Goal: Communication & Community: Answer question/provide support

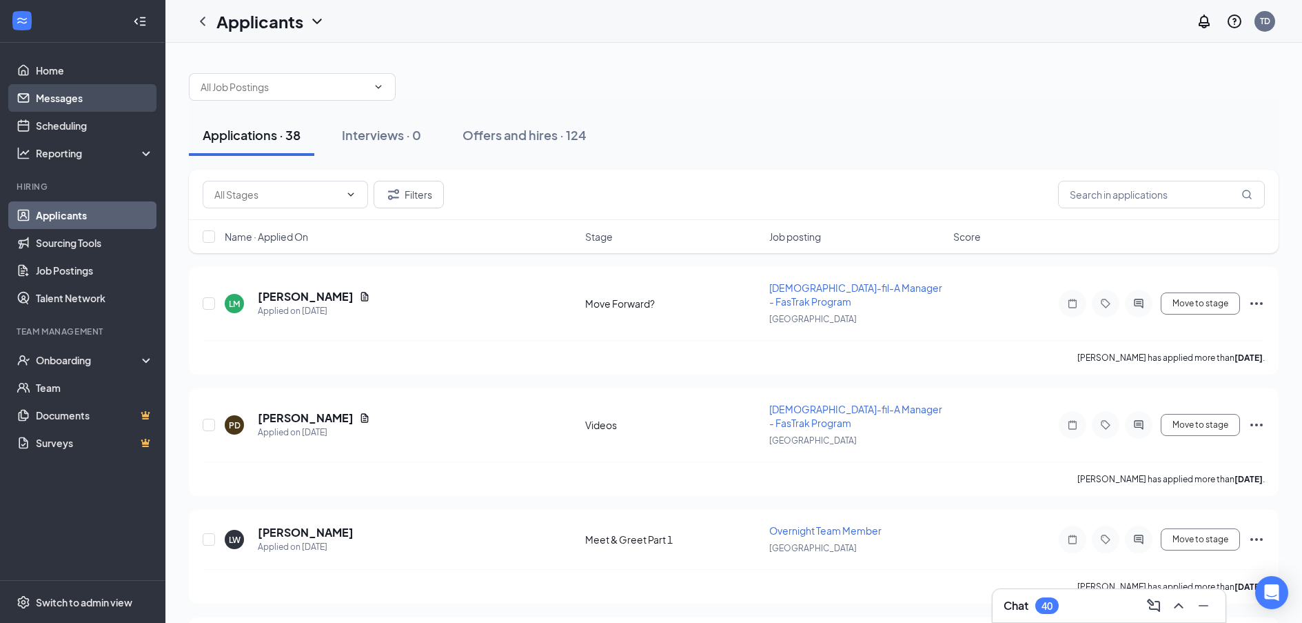
click at [74, 87] on link "Messages" at bounding box center [95, 98] width 118 height 28
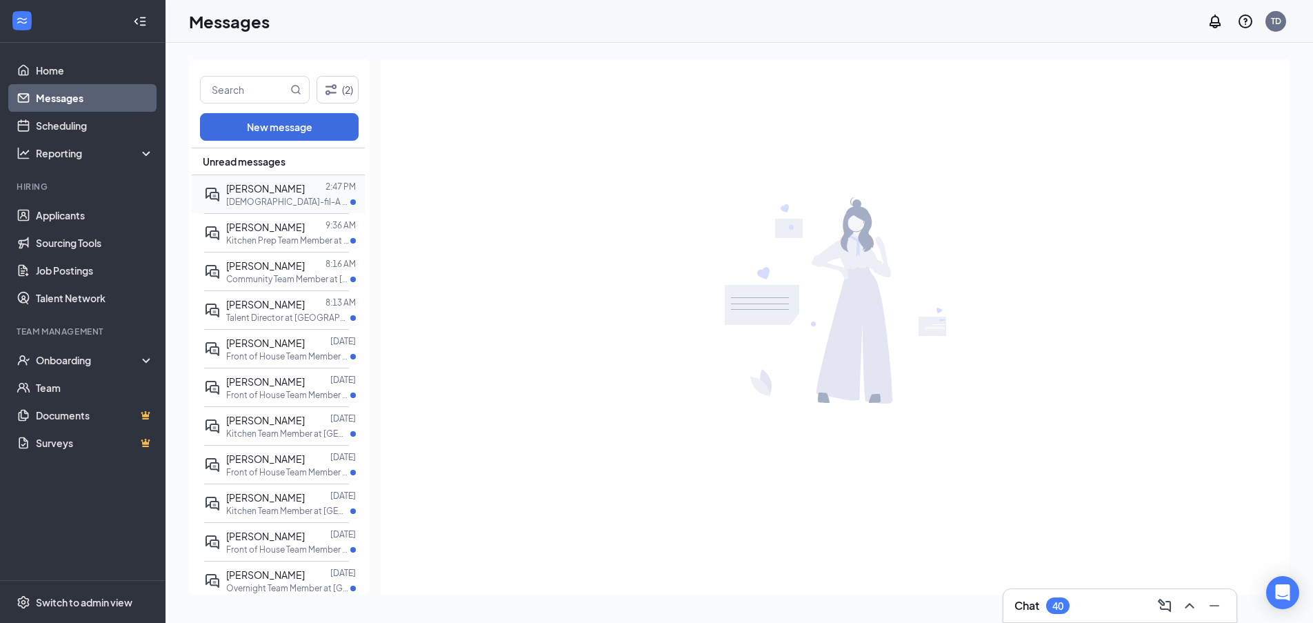
click at [305, 188] on div at bounding box center [315, 188] width 21 height 15
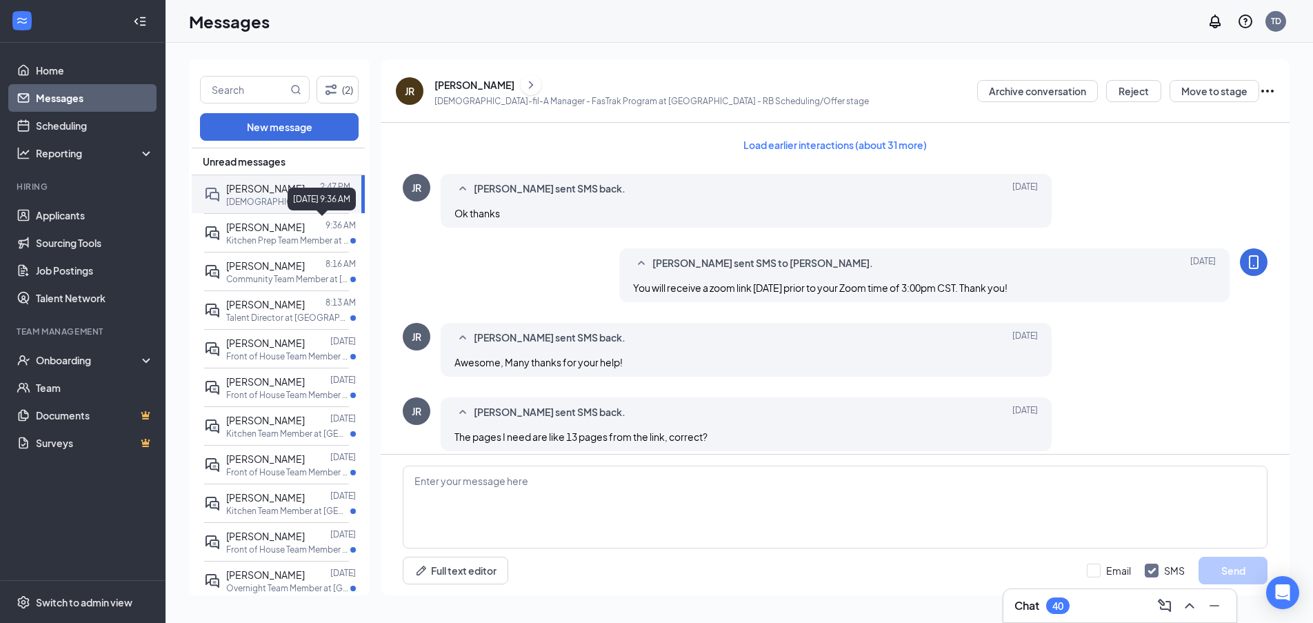
click at [291, 199] on div "[DATE] 9:36 AM" at bounding box center [321, 199] width 68 height 23
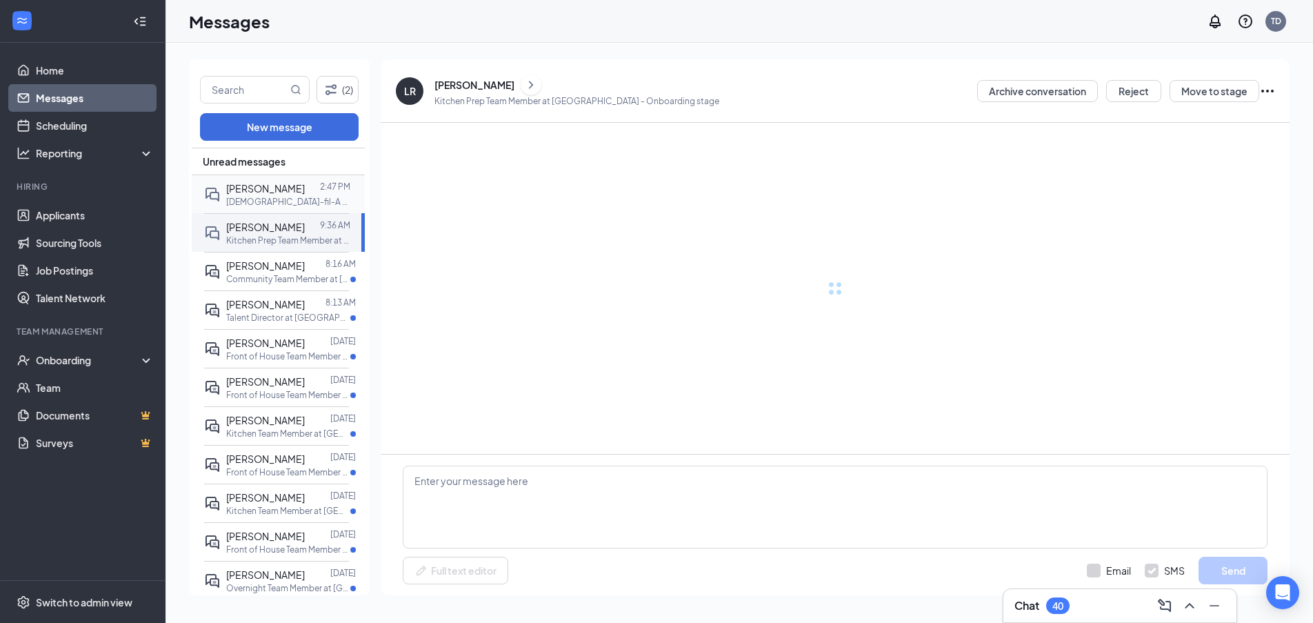
click at [305, 188] on div at bounding box center [312, 188] width 15 height 15
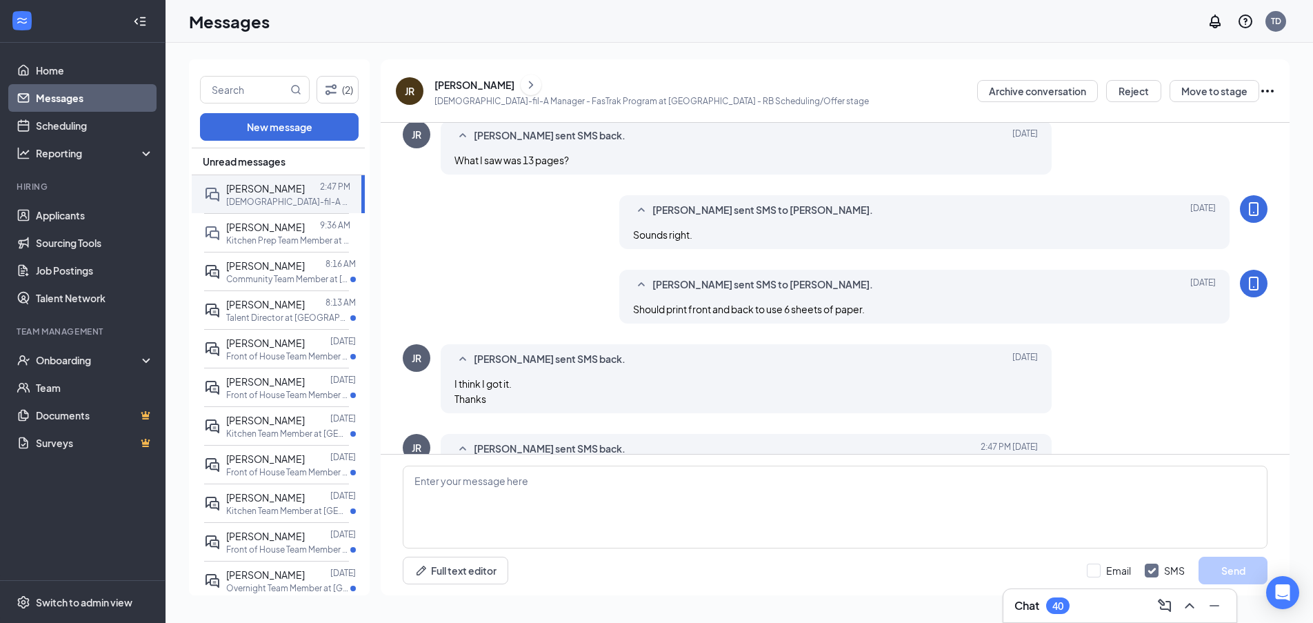
scroll to position [488, 0]
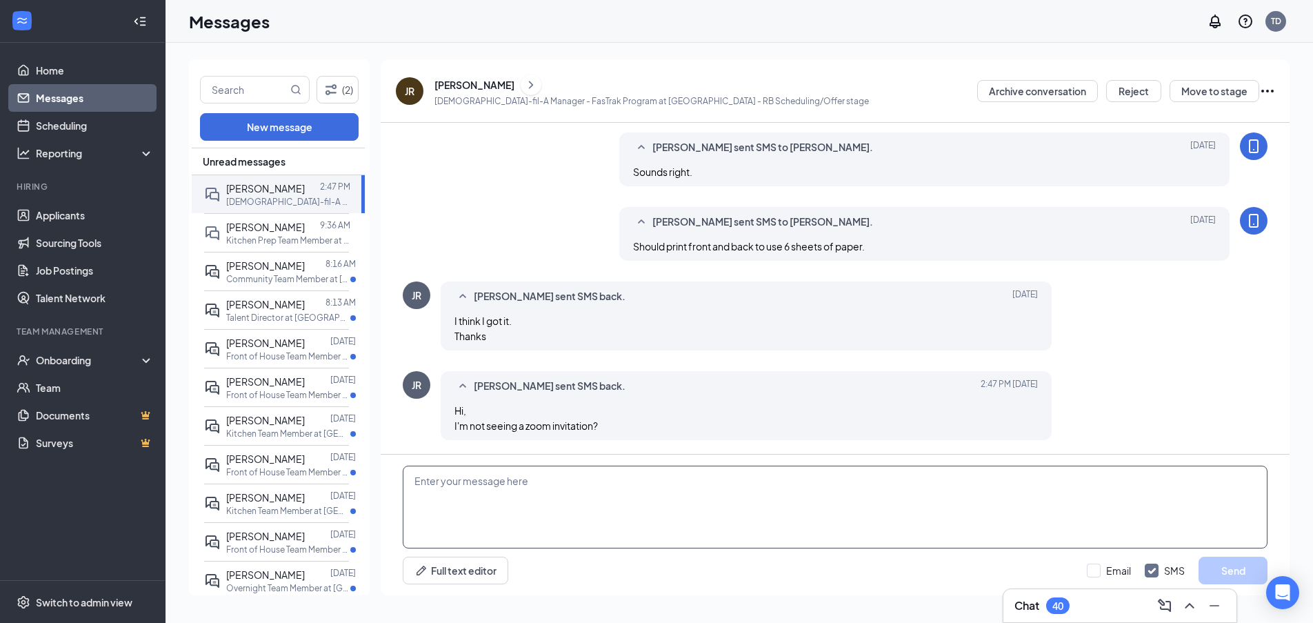
click at [543, 516] on textarea at bounding box center [835, 506] width 864 height 83
type textarea "t"
type textarea "The zoom link should be in your email. Pls let me know if you are not seeing it."
click at [1230, 569] on div "Minimize" at bounding box center [1214, 574] width 45 height 23
click at [1263, 567] on button "Send" at bounding box center [1232, 570] width 69 height 28
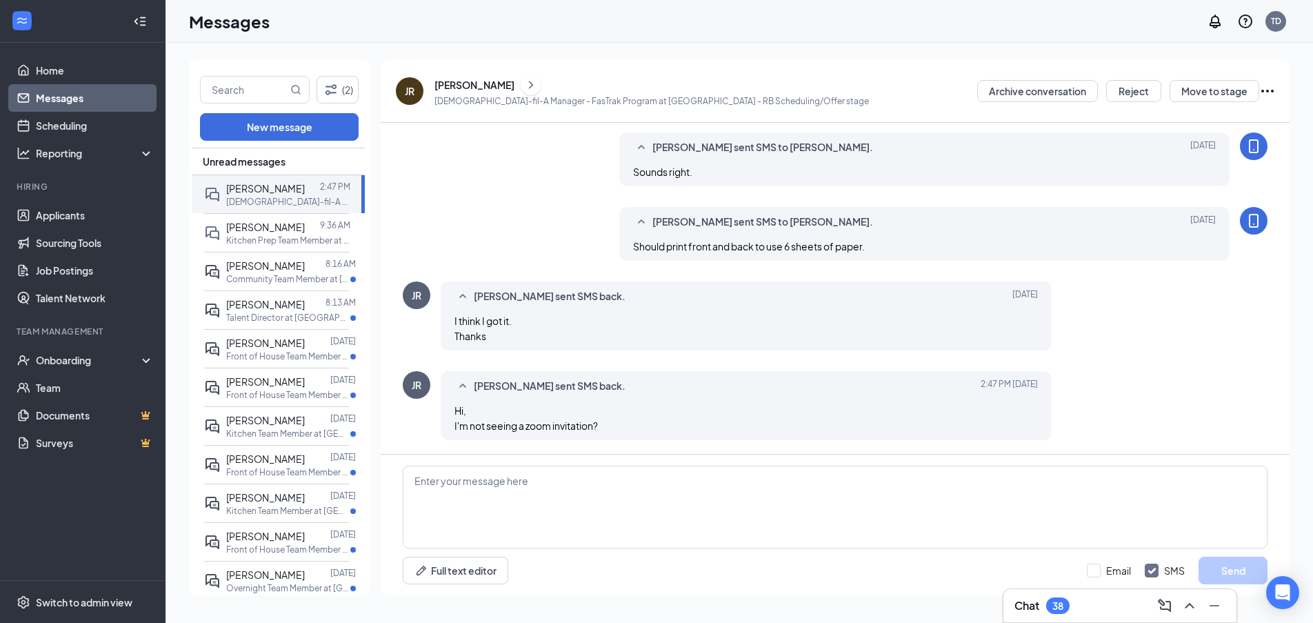
scroll to position [563, 0]
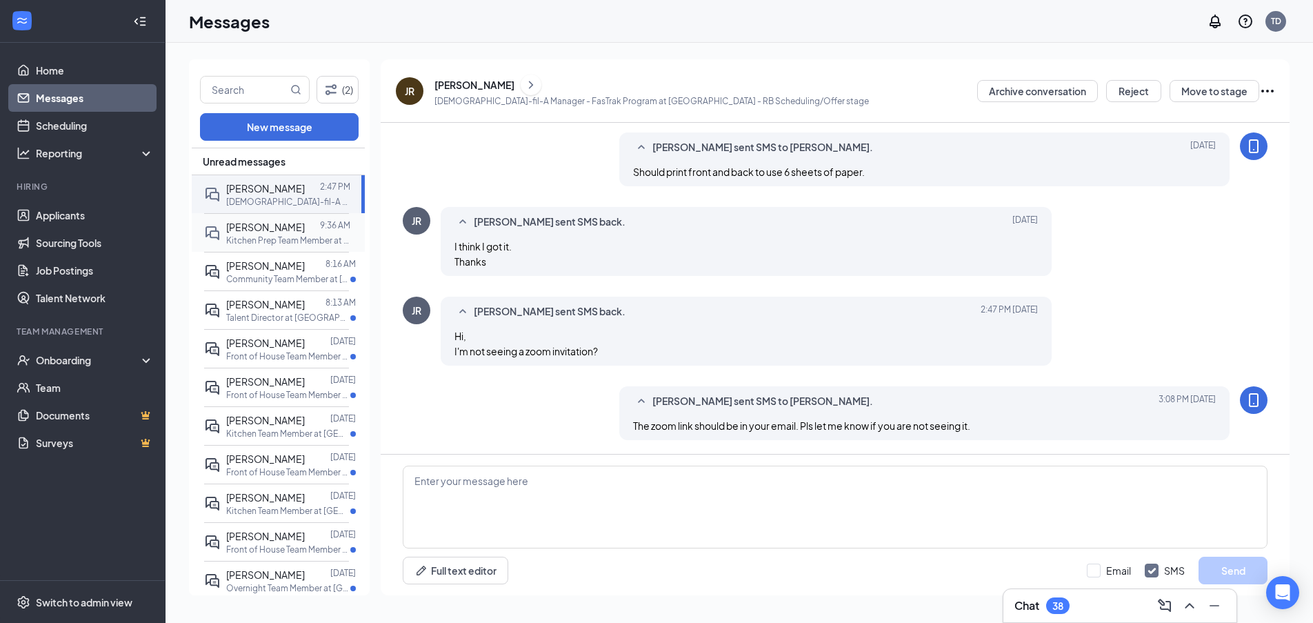
click at [268, 234] on p "Kitchen Prep Team Member at [GEOGRAPHIC_DATA]" at bounding box center [288, 240] width 124 height 12
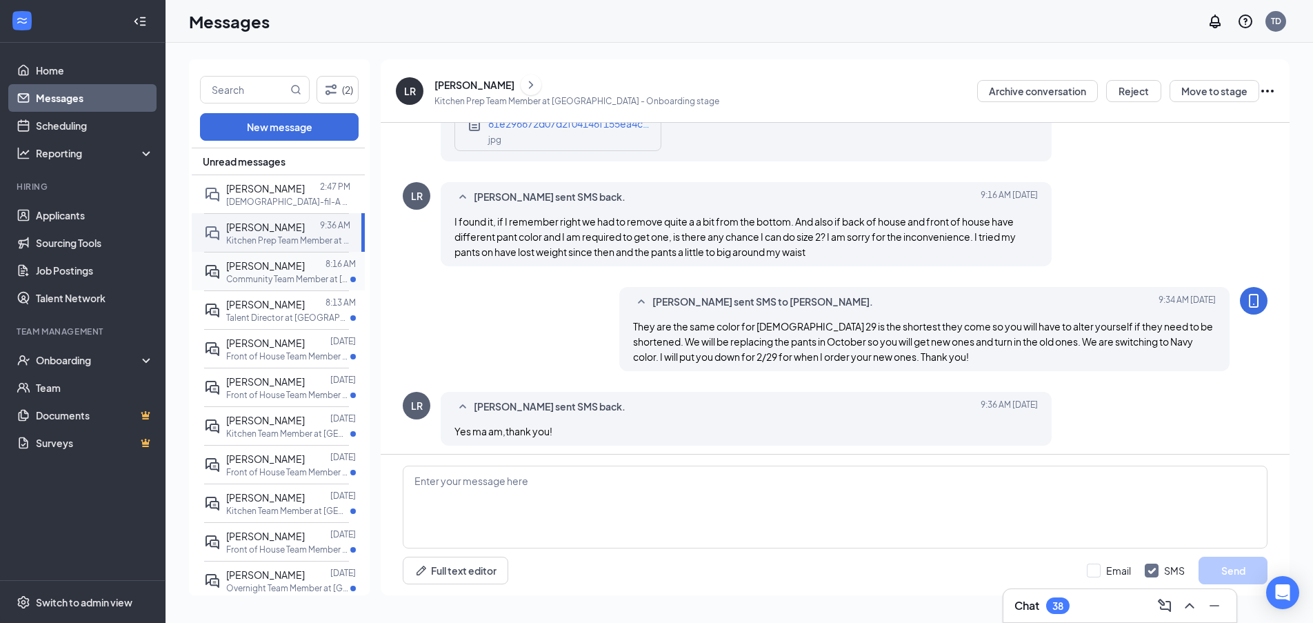
scroll to position [651, 0]
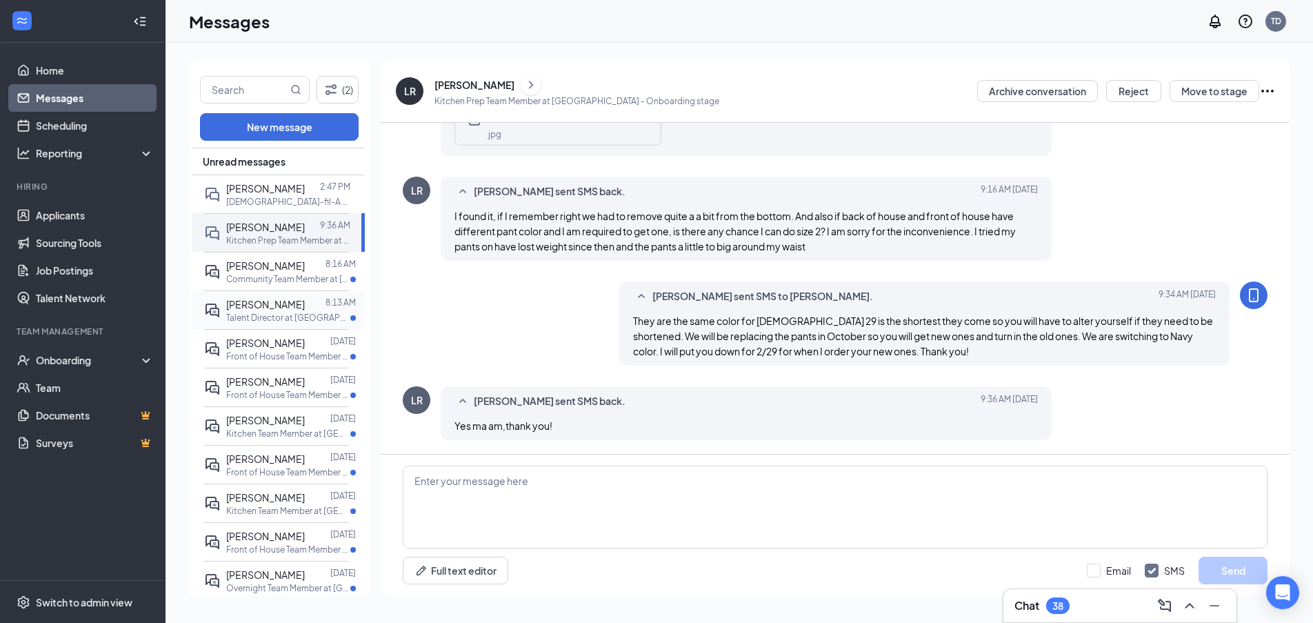
click at [283, 301] on span "[PERSON_NAME]" at bounding box center [265, 304] width 79 height 12
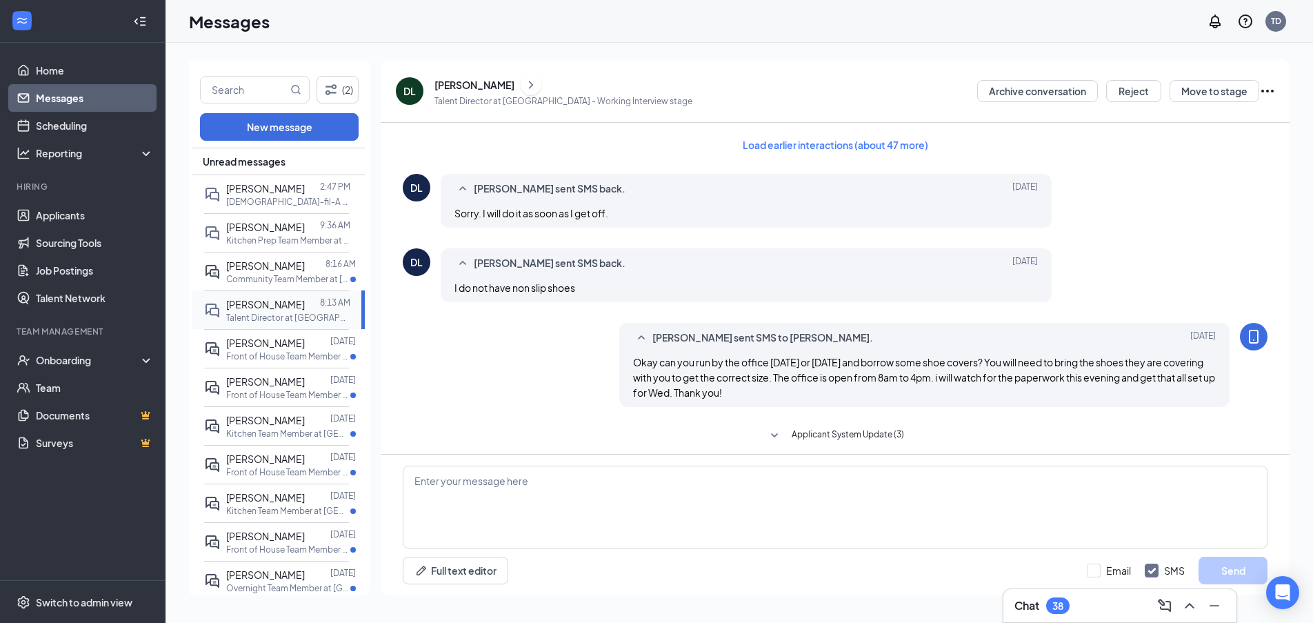
scroll to position [288, 0]
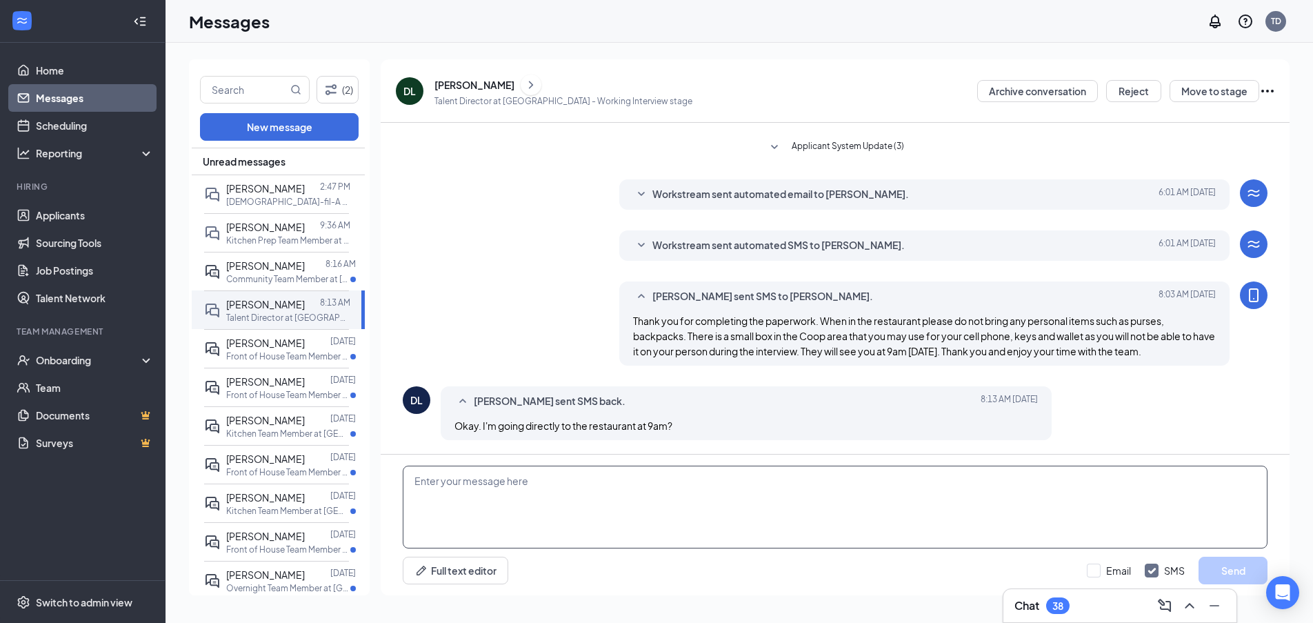
click at [622, 483] on textarea at bounding box center [835, 506] width 864 height 83
click at [884, 482] on textarea "Yes. You will go to the restaurant and our Leadership will be ready for you the…" at bounding box center [835, 506] width 864 height 83
click at [860, 492] on textarea "Yes. You will go to the restaurant and our Leadership will be ready for you the…" at bounding box center [835, 506] width 864 height 83
type textarea "Yes. You will go to the restaurant and our Leadership will be ready for you the…"
click at [1231, 568] on button "Send" at bounding box center [1232, 570] width 69 height 28
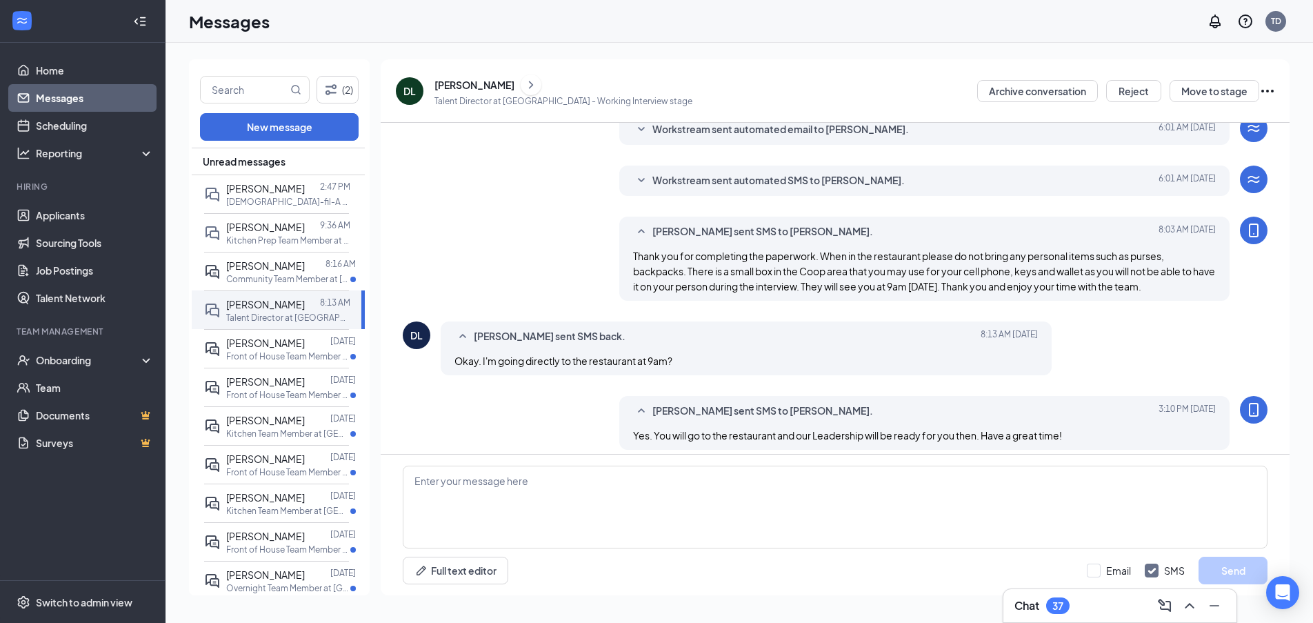
scroll to position [363, 0]
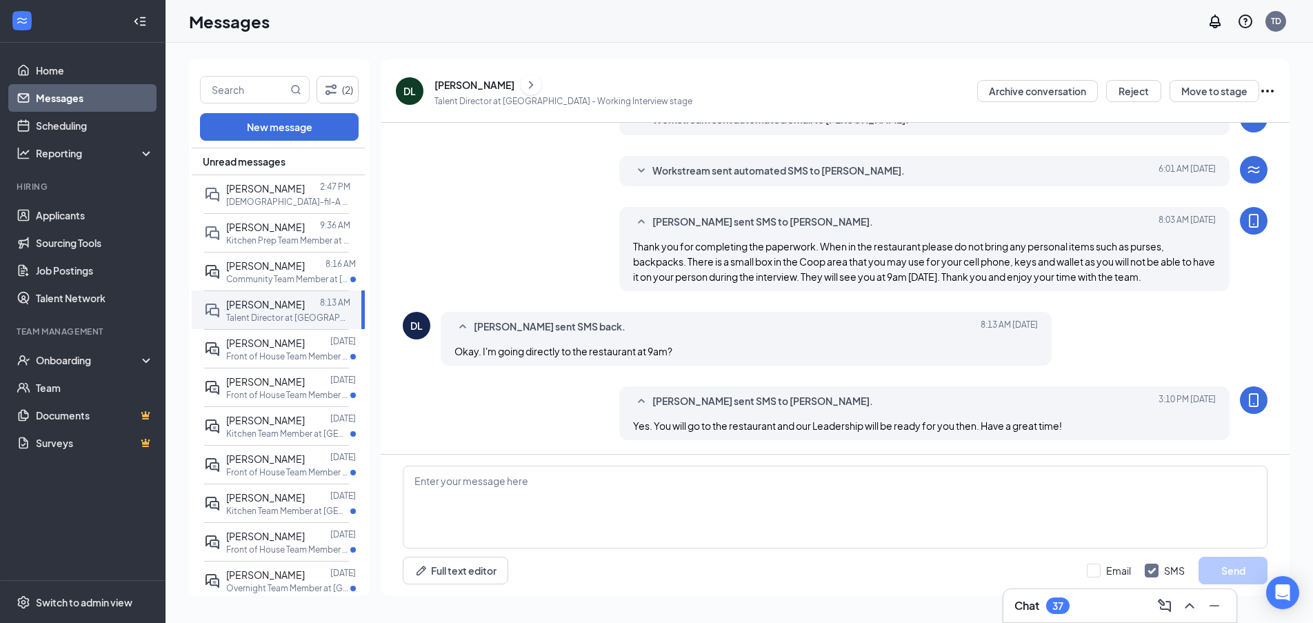
click at [689, 463] on div "Full text editor Email SMS Send" at bounding box center [835, 524] width 909 height 141
click at [689, 490] on textarea at bounding box center [835, 506] width 864 height 83
drag, startPoint x: 608, startPoint y: 499, endPoint x: 592, endPoint y: 504, distance: 16.6
click at [592, 504] on textarea at bounding box center [835, 506] width 864 height 83
click at [636, 490] on textarea at bounding box center [835, 506] width 864 height 83
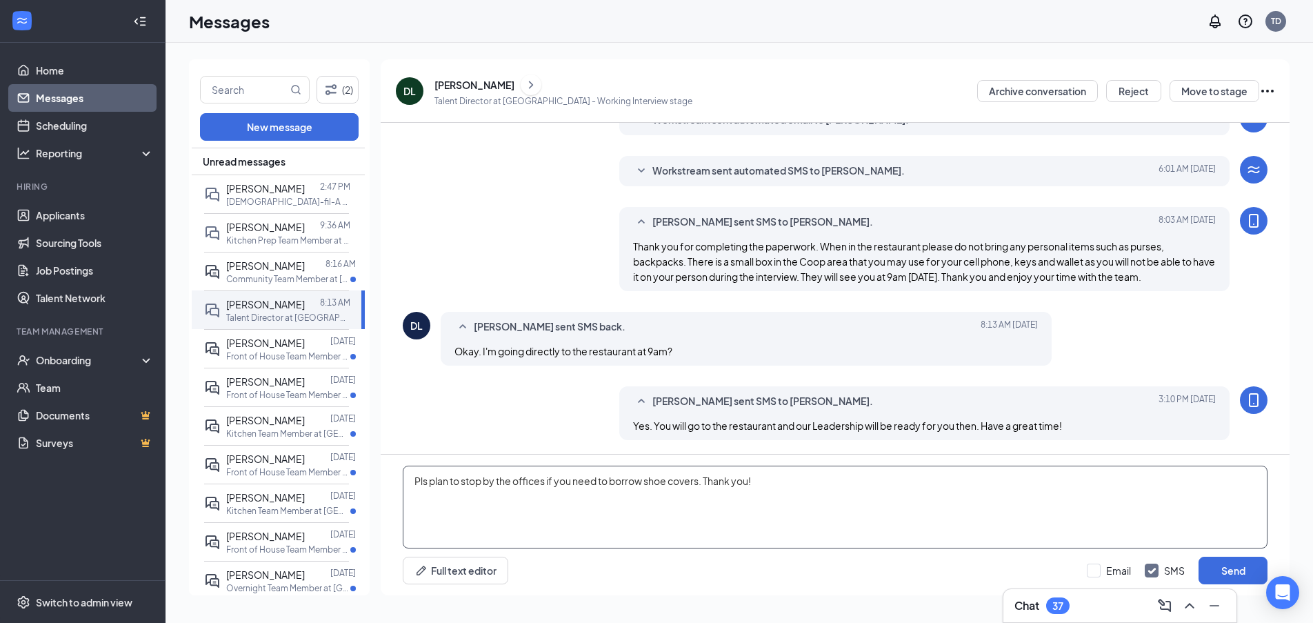
click at [420, 482] on textarea "Pls plan to stop by the offices if you need to borrow shoe covers. Thank you!" at bounding box center [835, 506] width 864 height 83
click at [478, 479] on textarea "Reminder to ls plan to stop by the offices if you need to borrow shoe covers. T…" at bounding box center [835, 506] width 864 height 83
click at [477, 479] on textarea "Reminder to ls plan to stop by the offices if you need to borrow shoe covers. T…" at bounding box center [835, 506] width 864 height 83
type textarea "Reminder to plan to stop by the offices if you need to borrow shoe covers. Than…"
click at [831, 479] on textarea "Reminder to plan to stop by the offices if you need to borrow shoe covers. Than…" at bounding box center [835, 506] width 864 height 83
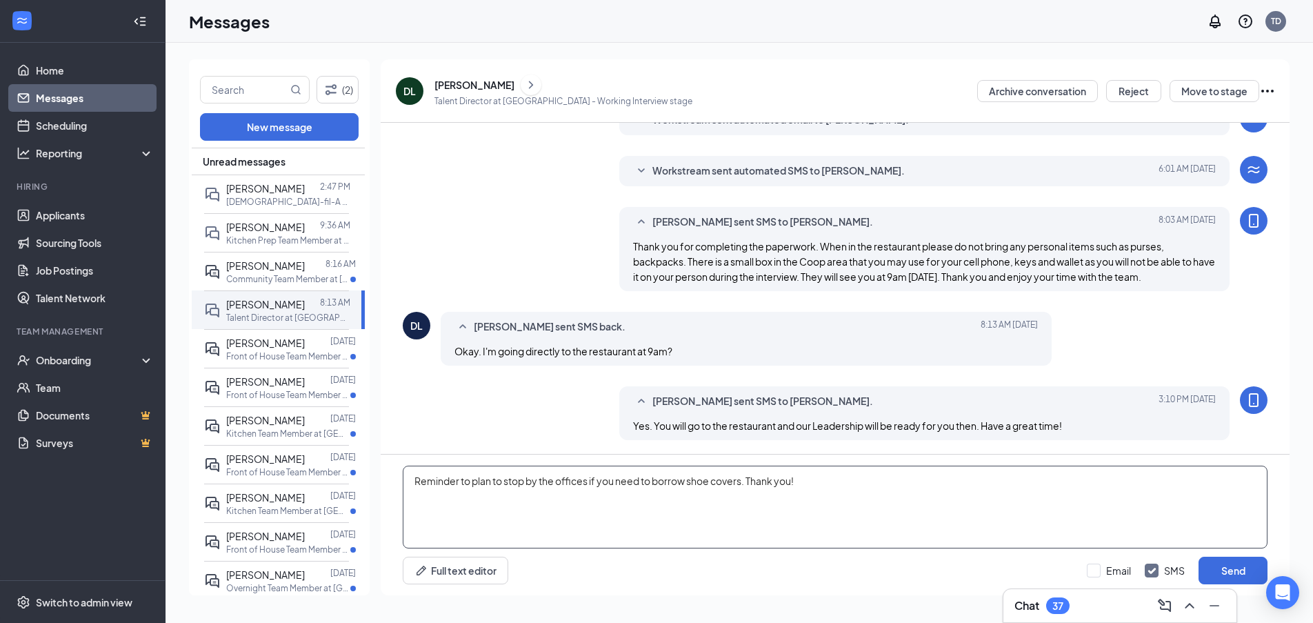
drag, startPoint x: 750, startPoint y: 480, endPoint x: 809, endPoint y: 484, distance: 58.7
click at [809, 484] on textarea "Reminder to plan to stop by the offices if you need to borrow shoe covers. Than…" at bounding box center [835, 506] width 864 height 83
drag, startPoint x: 809, startPoint y: 484, endPoint x: 447, endPoint y: 487, distance: 361.9
click at [447, 487] on textarea "Reminder to plan to stop by the offices if you need to borrow shoe covers. Than…" at bounding box center [835, 506] width 864 height 83
drag, startPoint x: 842, startPoint y: 486, endPoint x: 329, endPoint y: 472, distance: 513.8
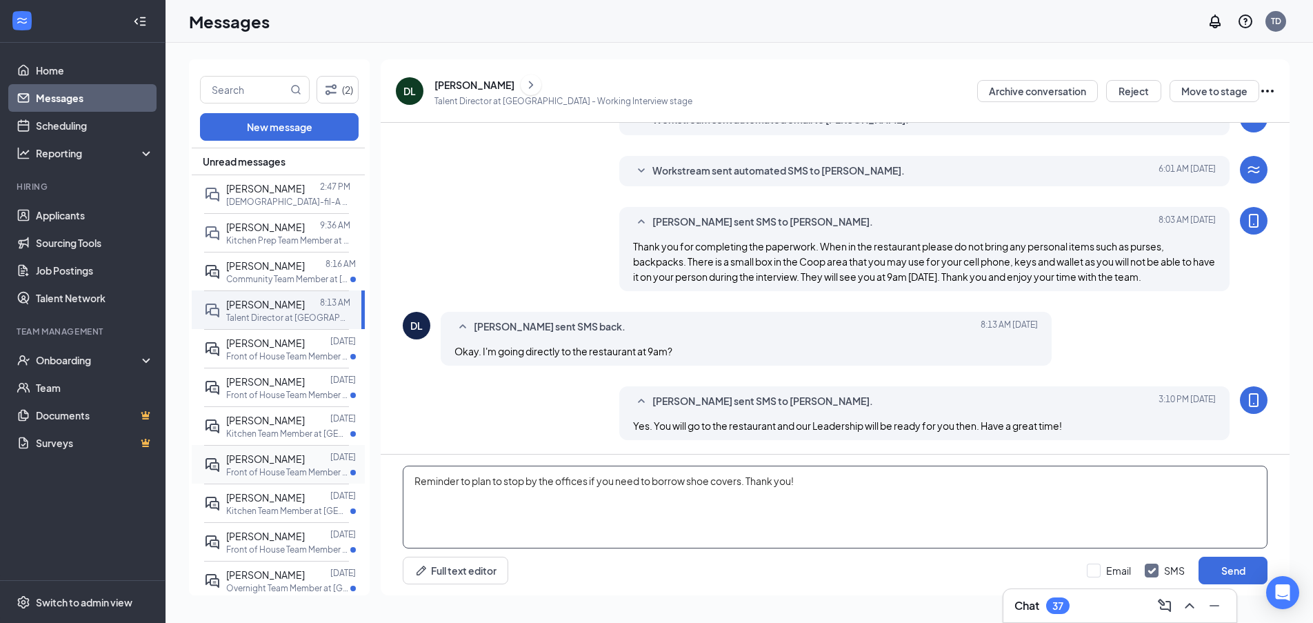
click at [325, 474] on div "(2) New message Unread messages [PERSON_NAME] 2:47 PM [DEMOGRAPHIC_DATA]-fil-A …" at bounding box center [739, 332] width 1100 height 547
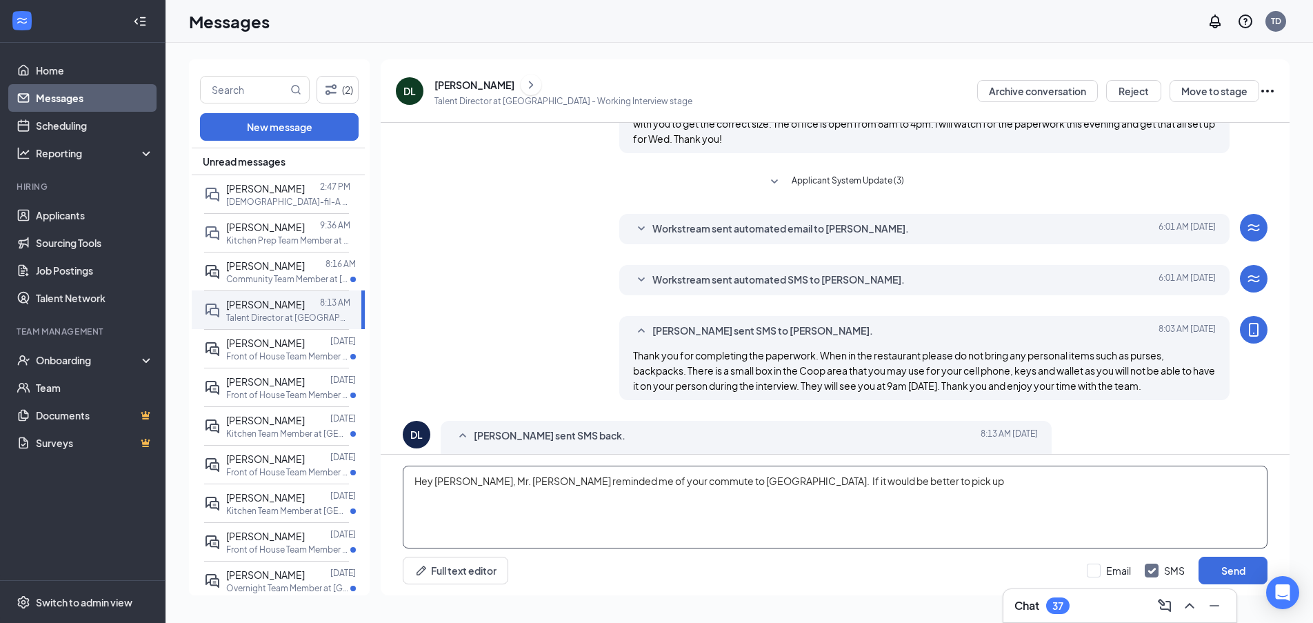
scroll to position [228, 0]
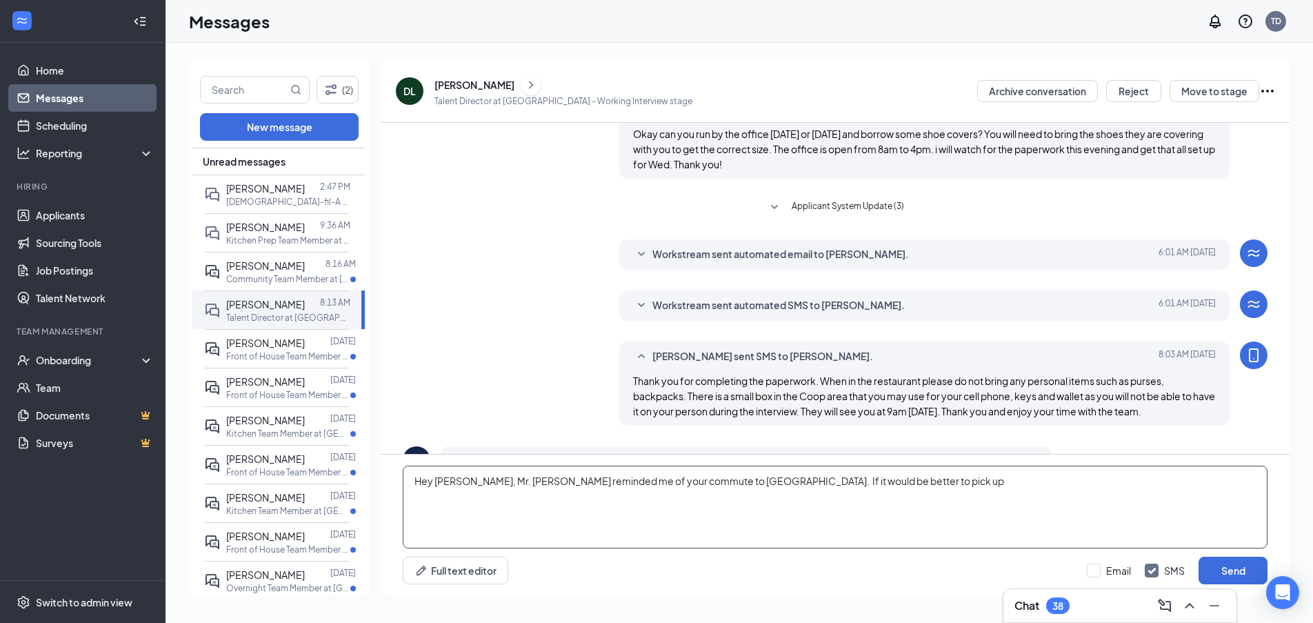
click at [893, 485] on textarea "Hey [PERSON_NAME], Mr. [PERSON_NAME] reminded me of your commute to [GEOGRAPHIC…" at bounding box center [835, 506] width 864 height 83
type textarea "Hey [PERSON_NAME], Mr. [PERSON_NAME] reminded me of your commute to [GEOGRAPHIC…"
click at [1228, 572] on div "Minimize" at bounding box center [1214, 574] width 45 height 23
click at [1243, 567] on button "Send" at bounding box center [1232, 570] width 69 height 28
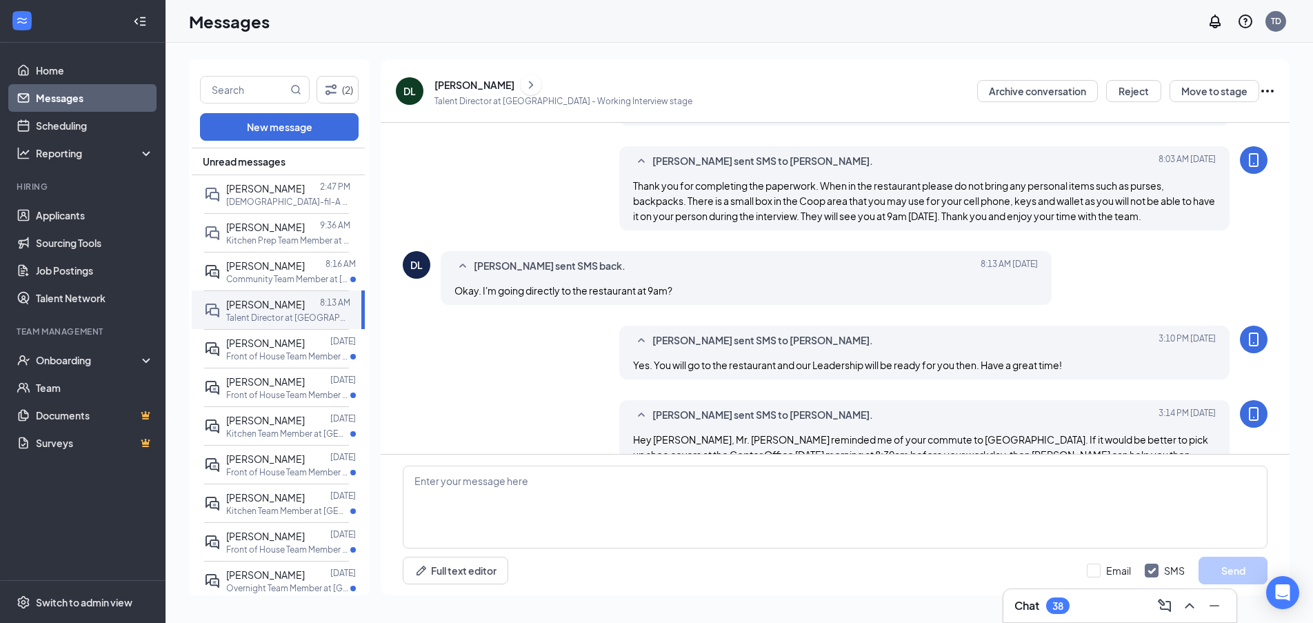
scroll to position [452, 0]
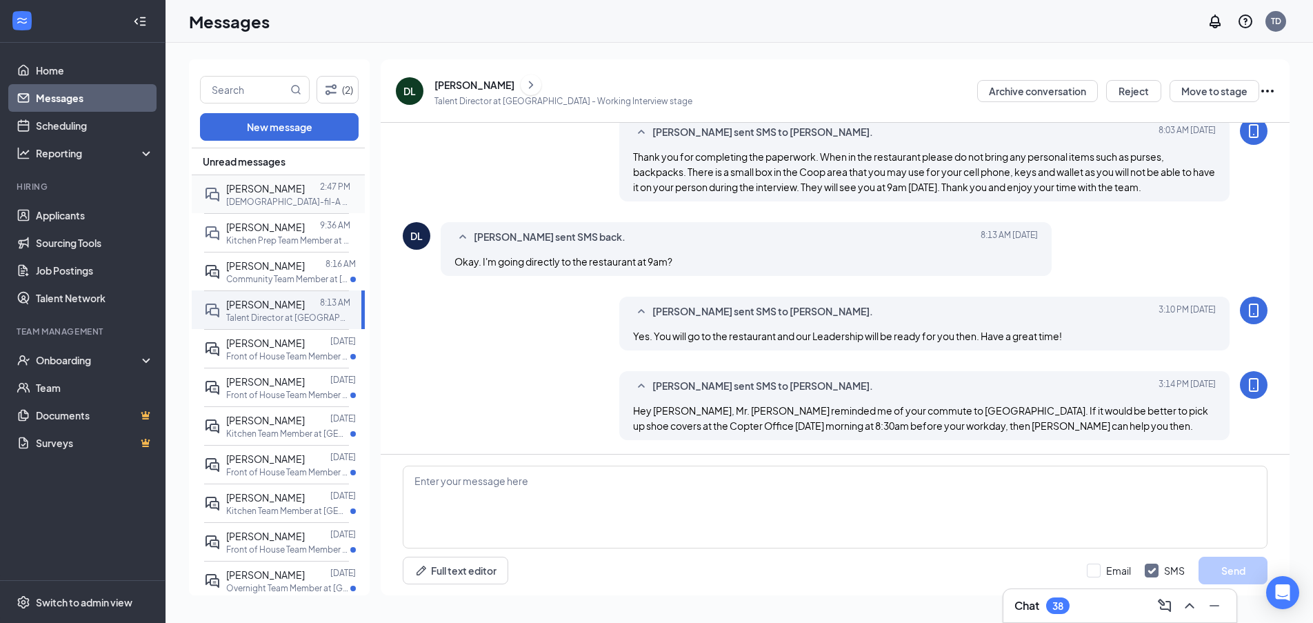
click at [305, 187] on div at bounding box center [312, 188] width 15 height 15
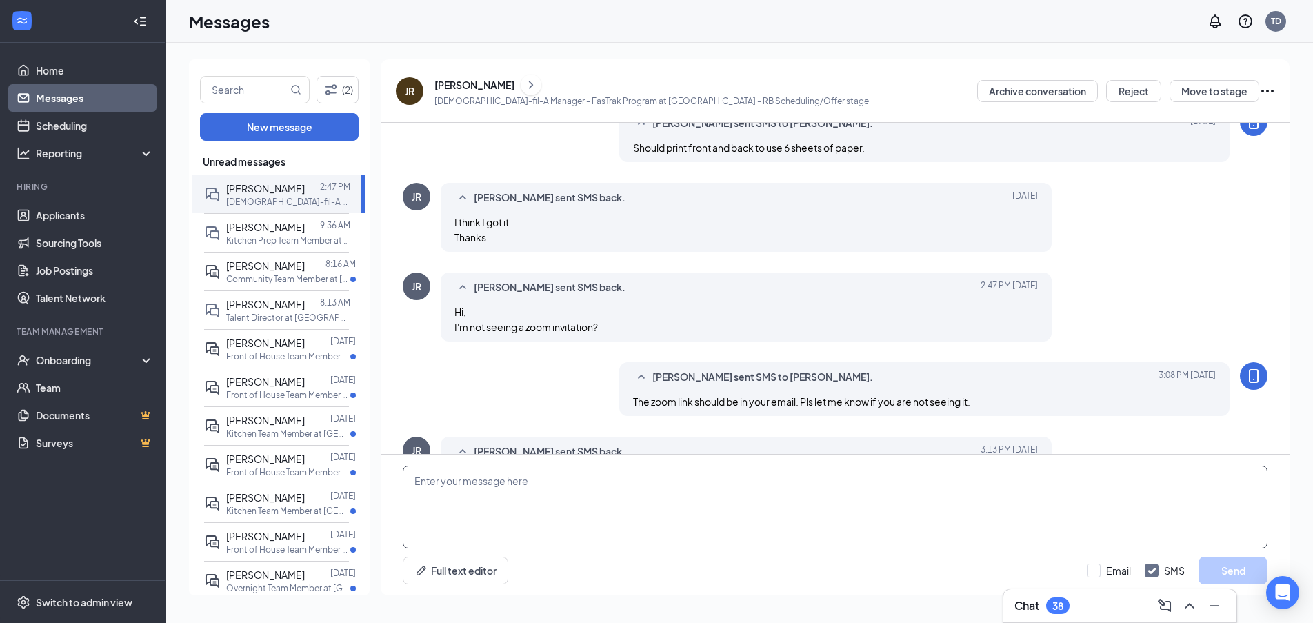
scroll to position [503, 0]
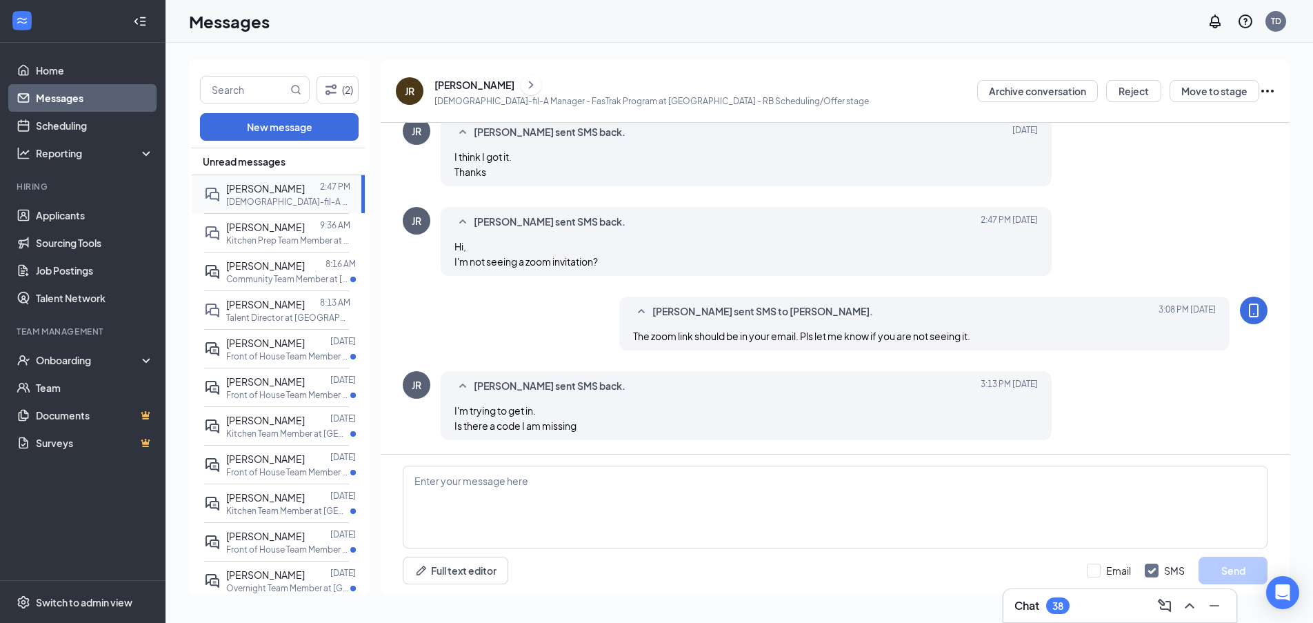
click at [248, 203] on p "[DEMOGRAPHIC_DATA]-fil-A Manager - FasTrak Program at [GEOGRAPHIC_DATA]" at bounding box center [288, 202] width 124 height 12
click at [267, 236] on p "Kitchen Prep Team Member at [GEOGRAPHIC_DATA]" at bounding box center [288, 240] width 124 height 12
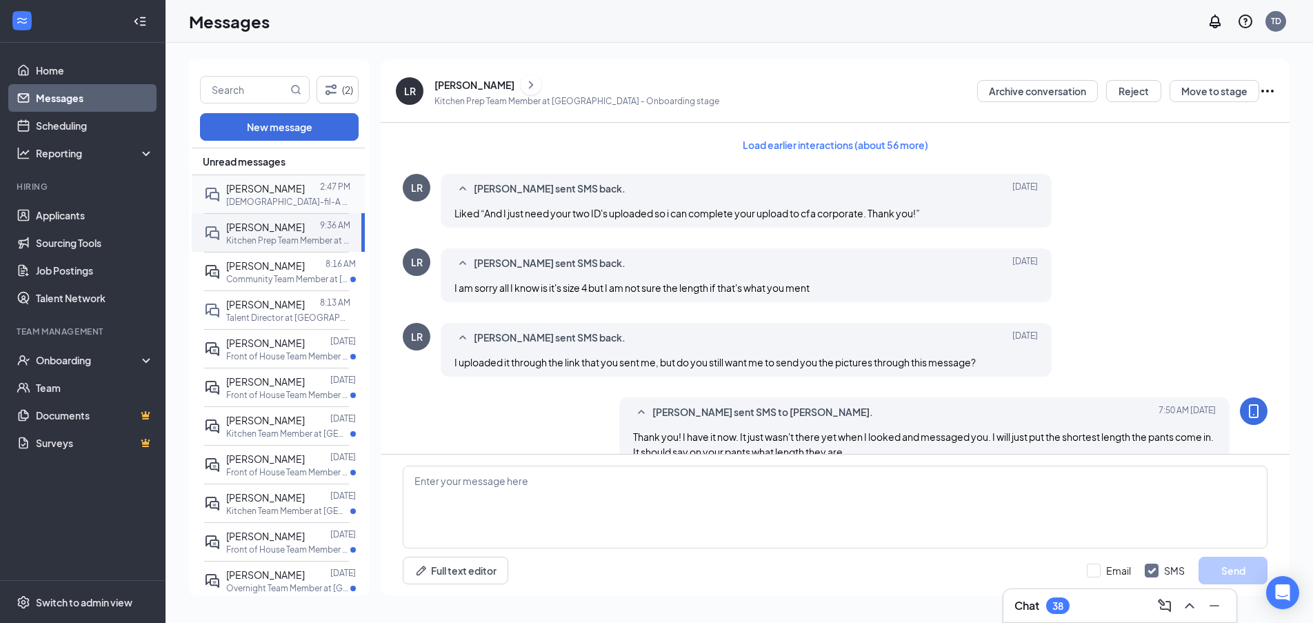
scroll to position [651, 0]
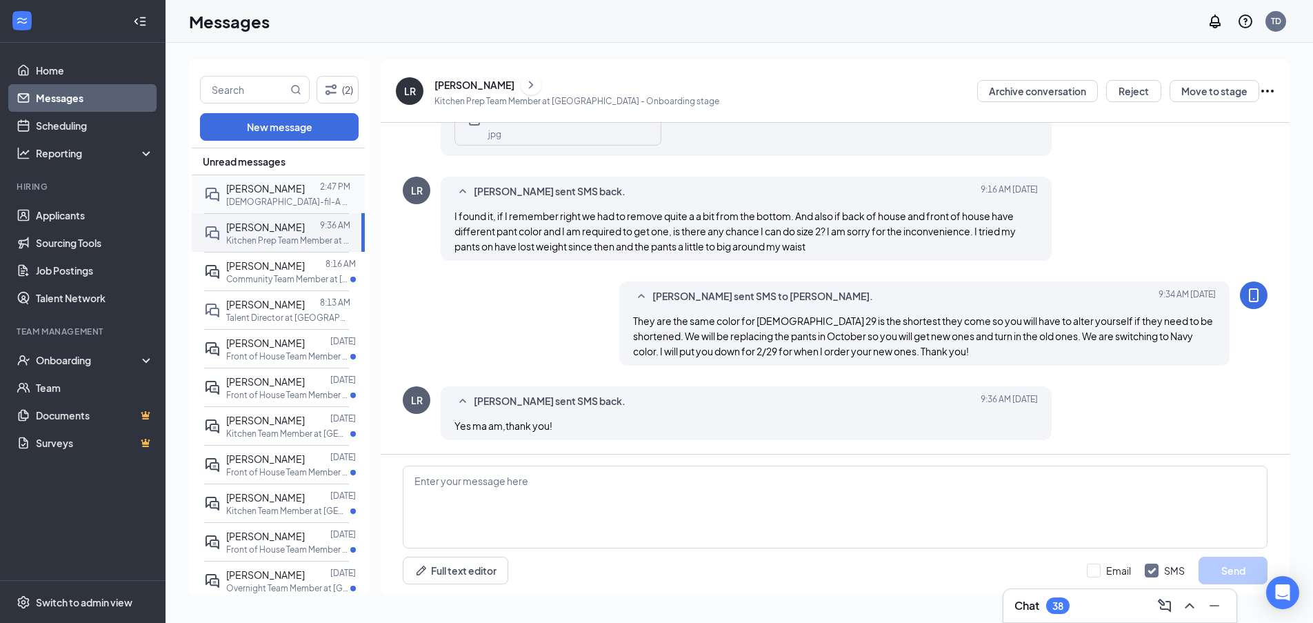
click at [265, 196] on p "[DEMOGRAPHIC_DATA]-fil-A Manager - FasTrak Program at [GEOGRAPHIC_DATA]" at bounding box center [288, 202] width 124 height 12
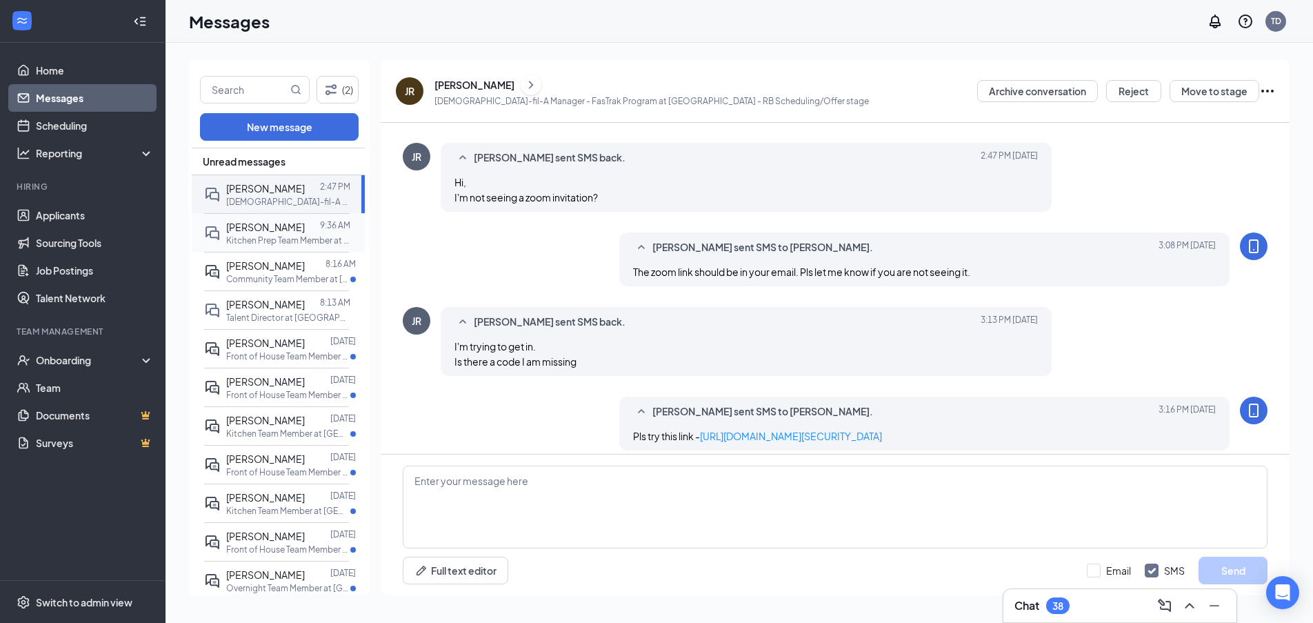
scroll to position [534, 0]
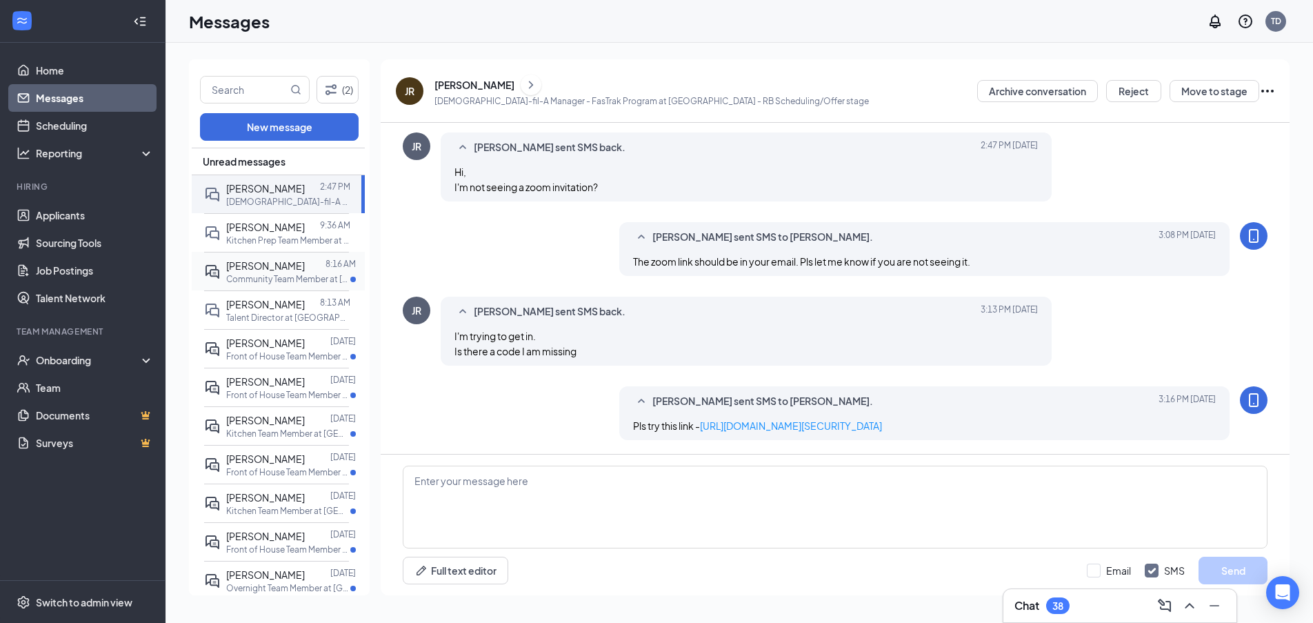
click at [274, 271] on div "[PERSON_NAME]" at bounding box center [265, 265] width 79 height 15
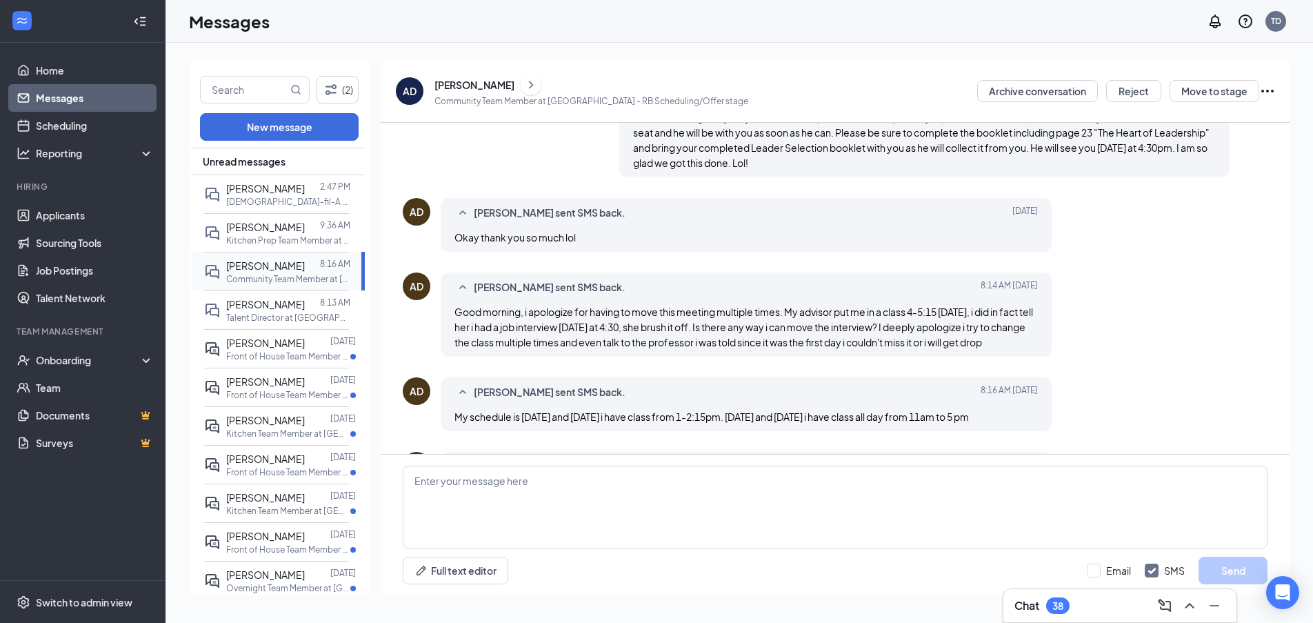
scroll to position [594, 0]
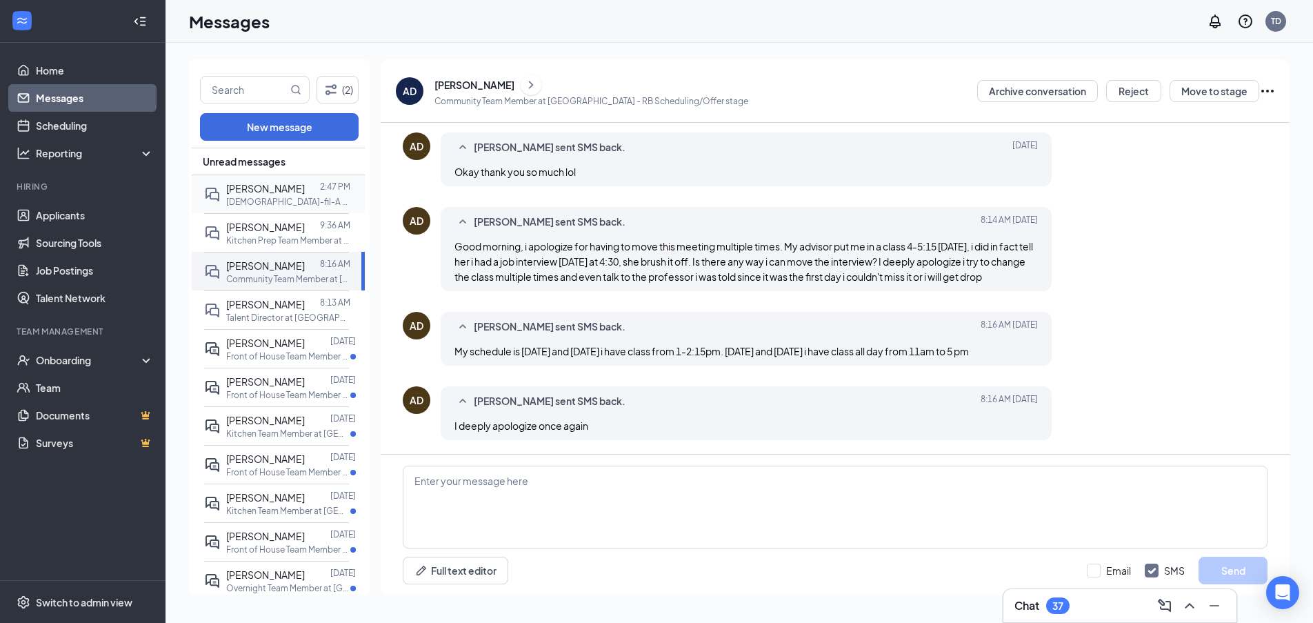
click at [285, 196] on p "[DEMOGRAPHIC_DATA]-fil-A Manager - FasTrak Program at [GEOGRAPHIC_DATA]" at bounding box center [288, 202] width 124 height 12
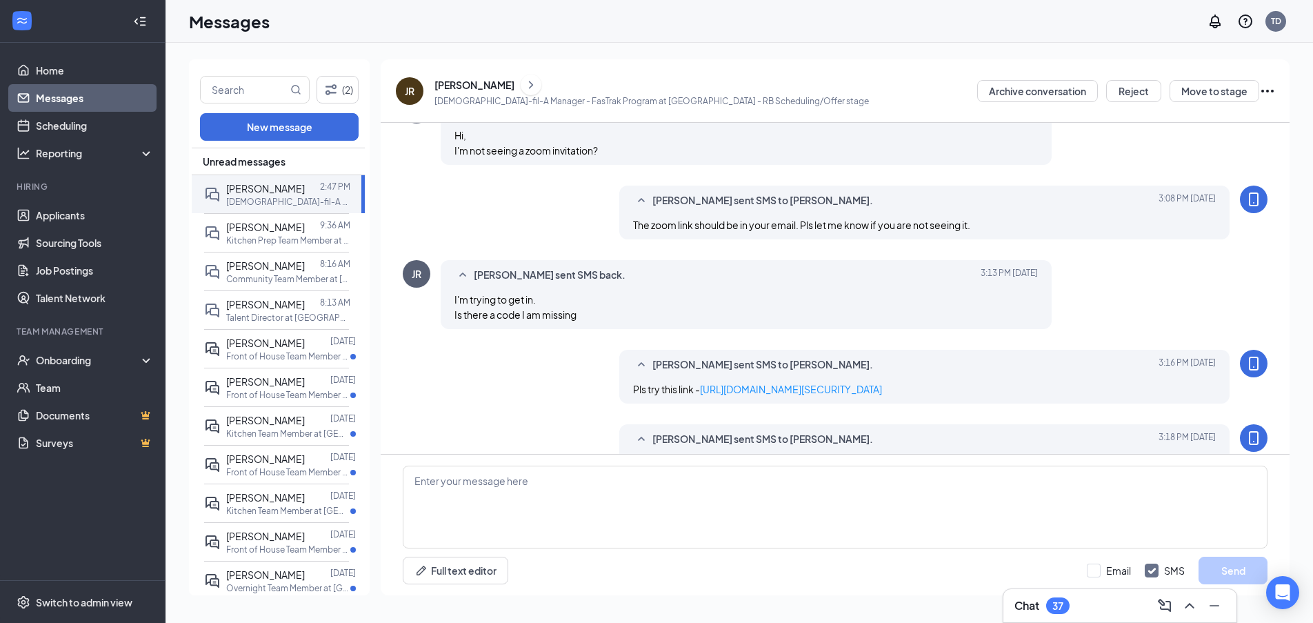
scroll to position [534, 0]
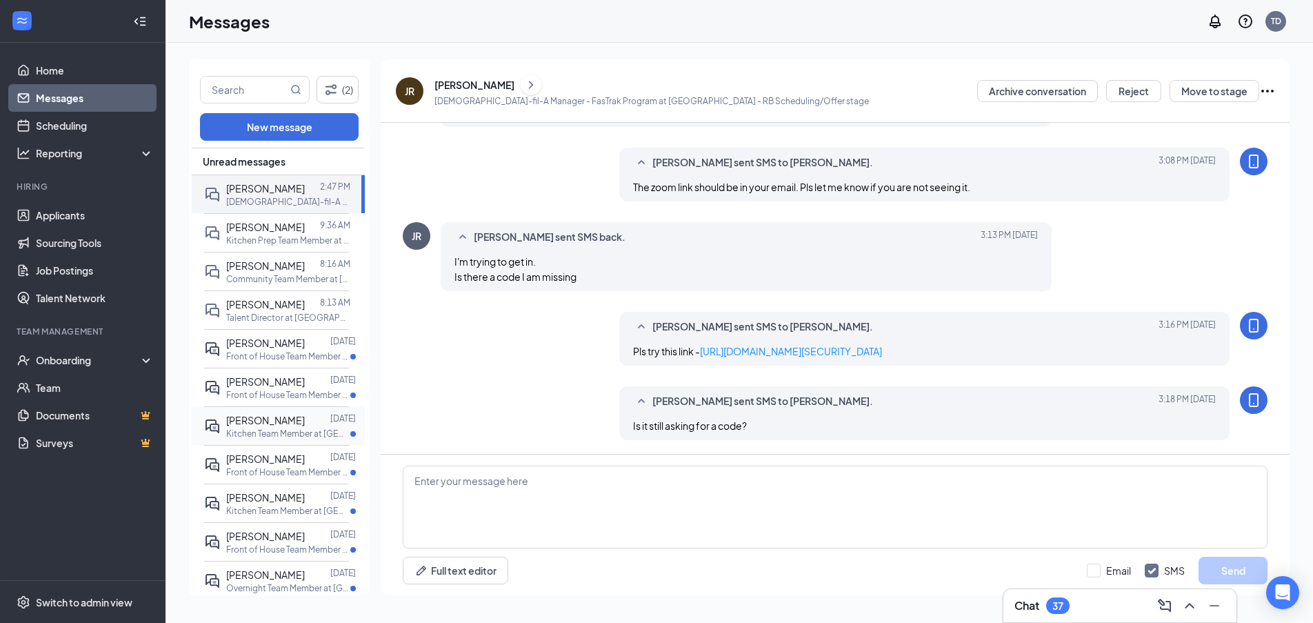
click at [291, 434] on p "Kitchen Team Member at [GEOGRAPHIC_DATA]" at bounding box center [288, 433] width 124 height 12
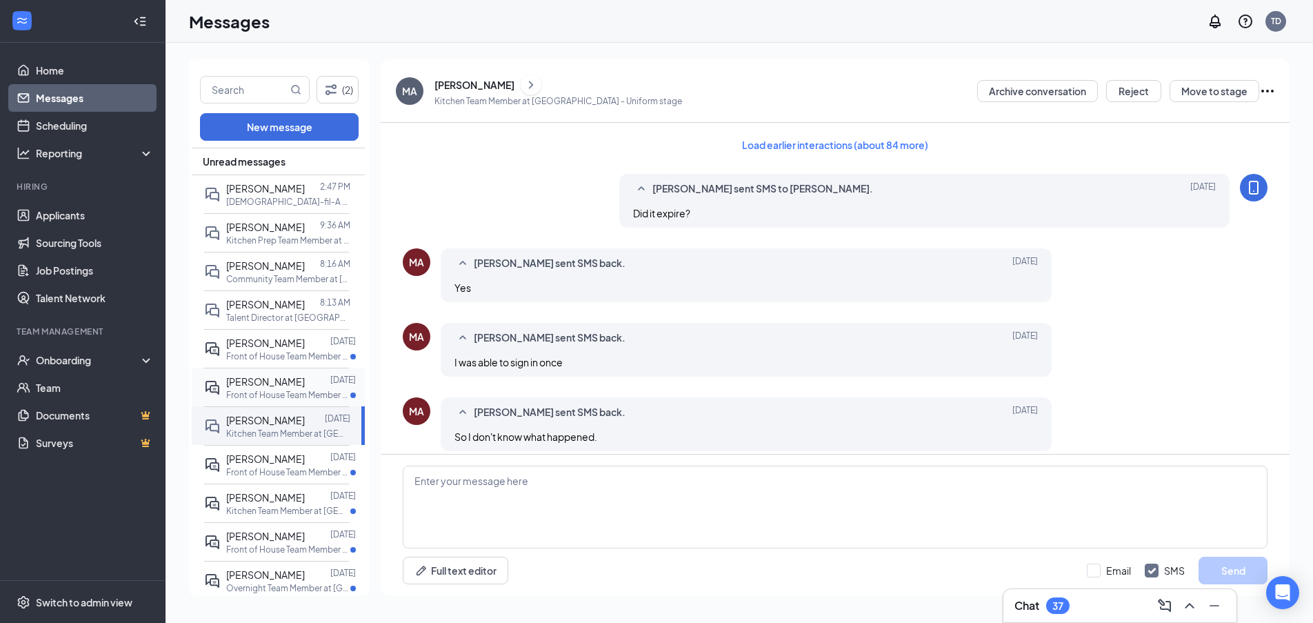
scroll to position [488, 0]
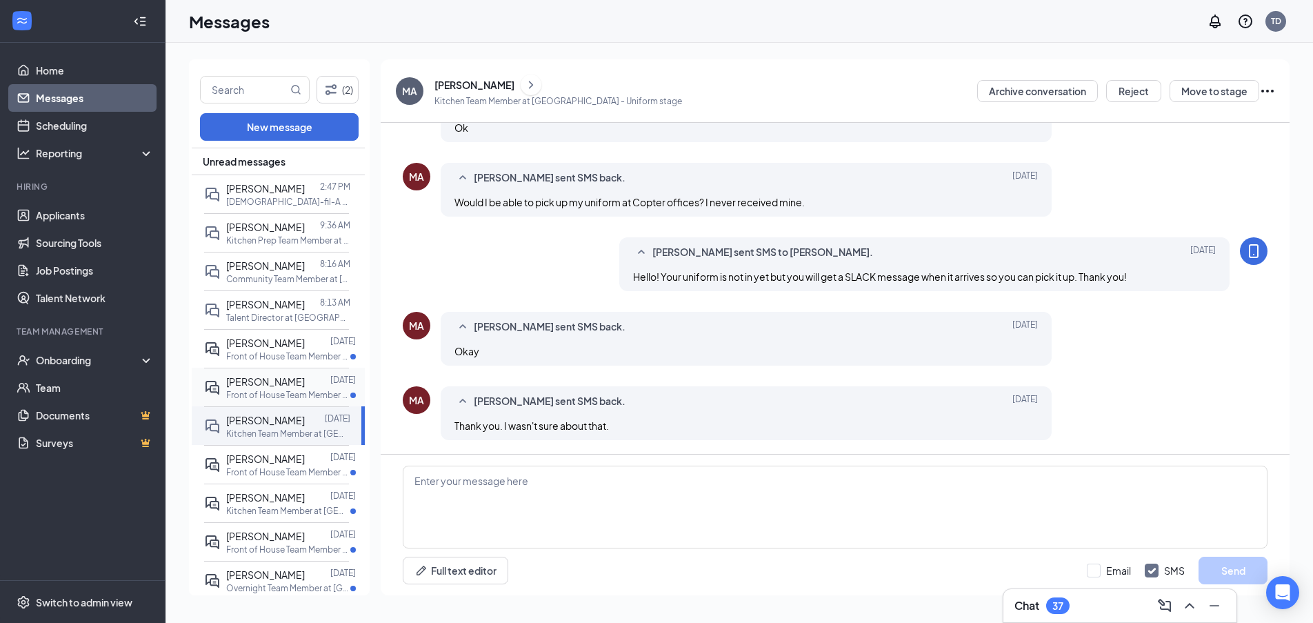
click at [277, 385] on span "[PERSON_NAME]" at bounding box center [265, 381] width 79 height 12
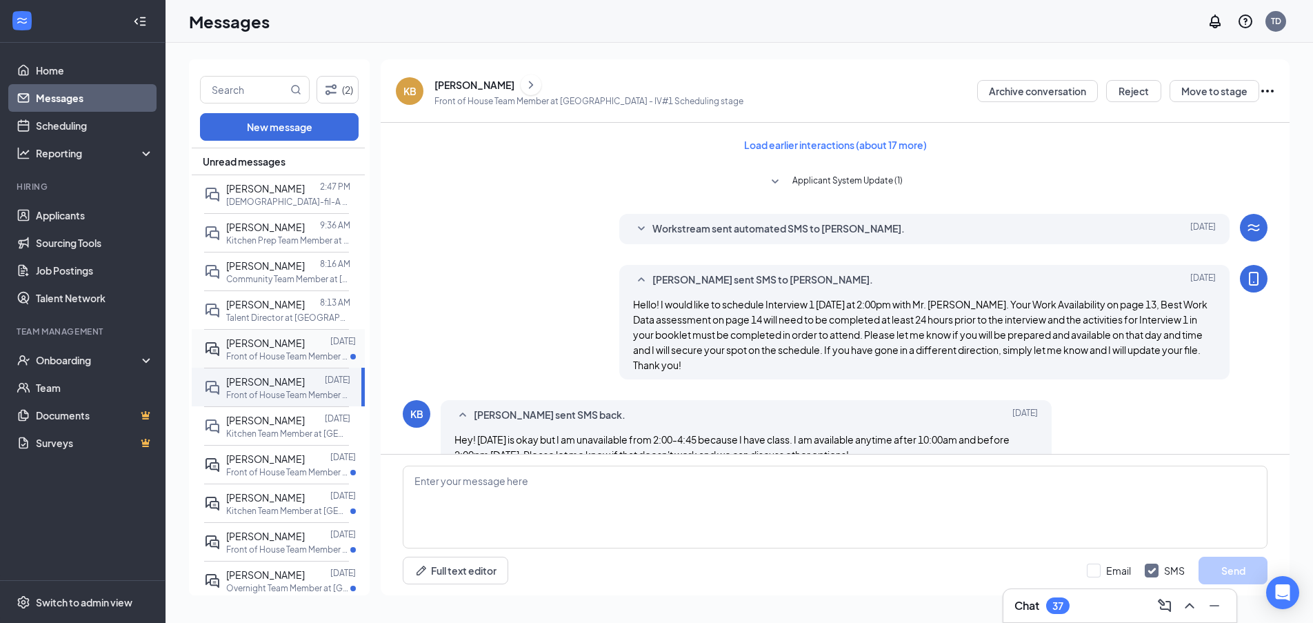
scroll to position [506, 0]
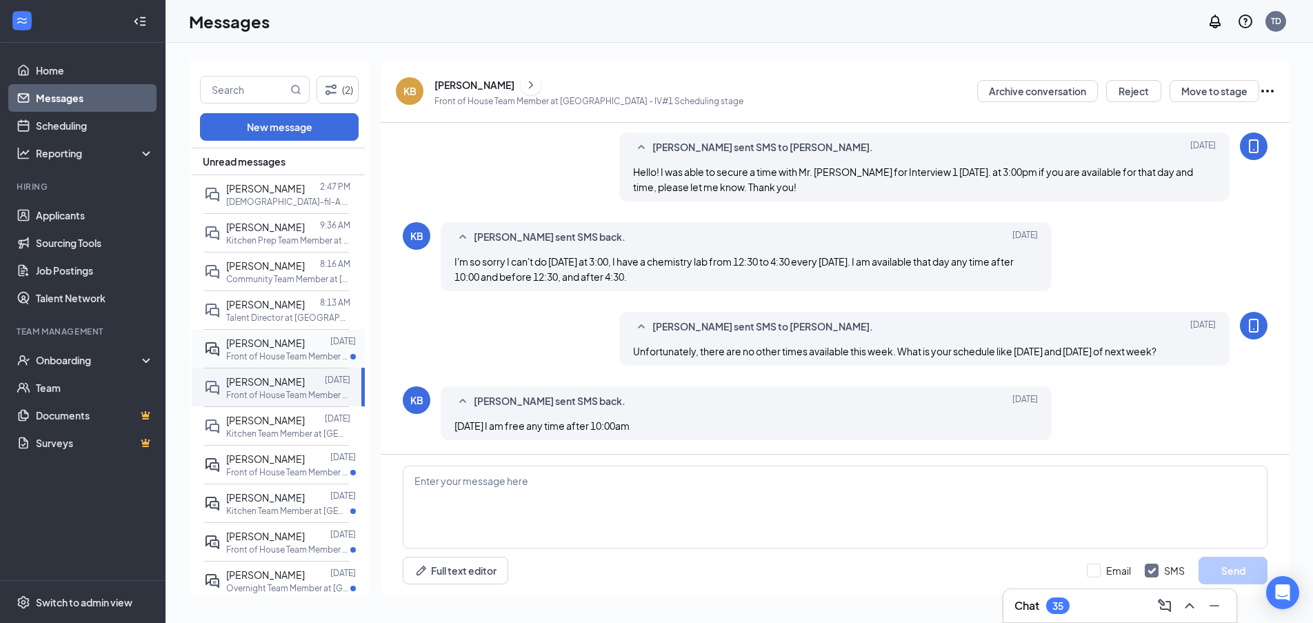
click at [263, 351] on p "Front of House Team Member at [GEOGRAPHIC_DATA]" at bounding box center [288, 356] width 124 height 12
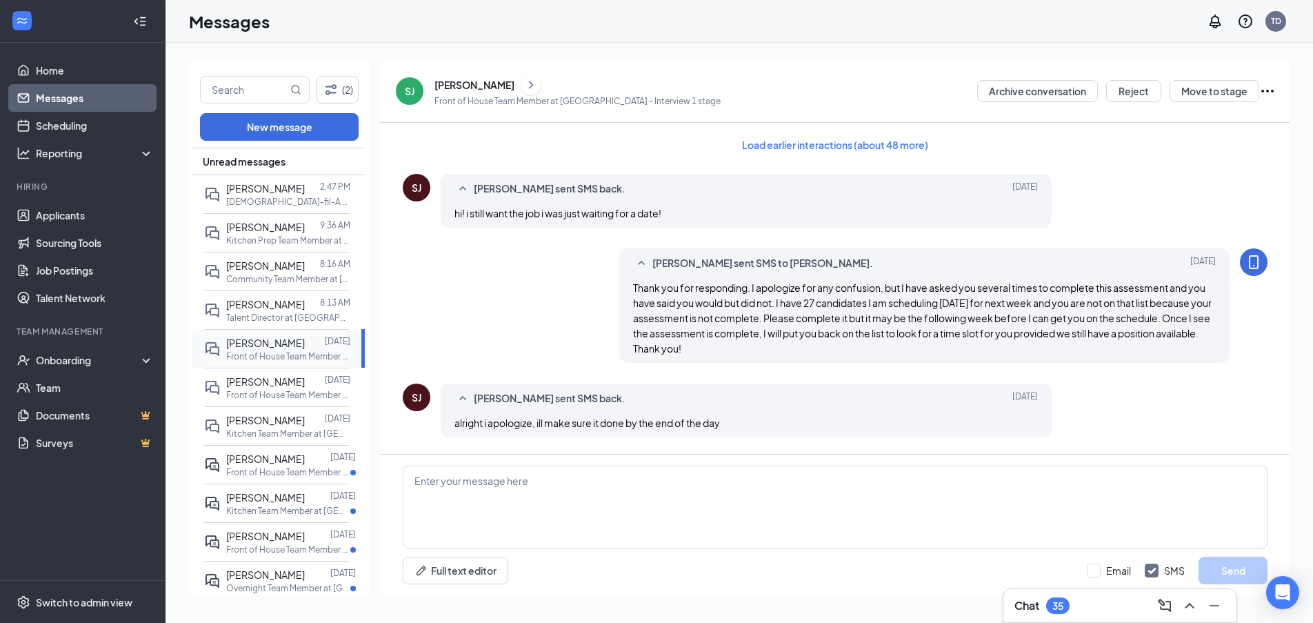
scroll to position [594, 0]
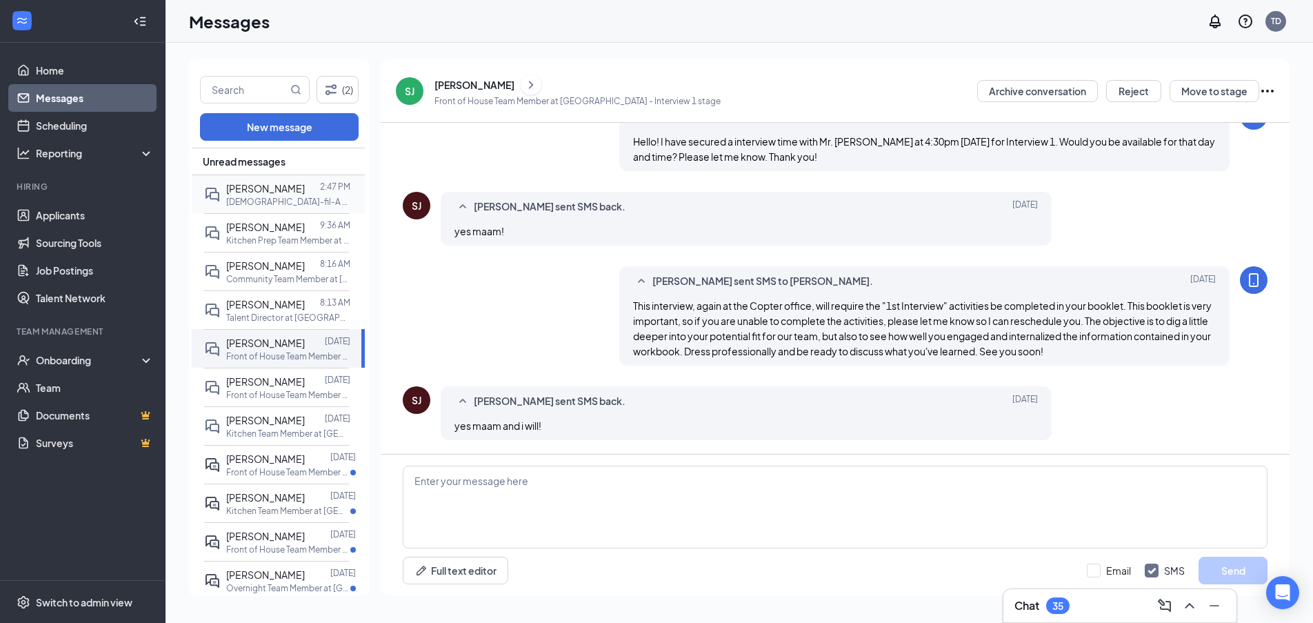
click at [264, 192] on span "[PERSON_NAME]" at bounding box center [265, 188] width 79 height 12
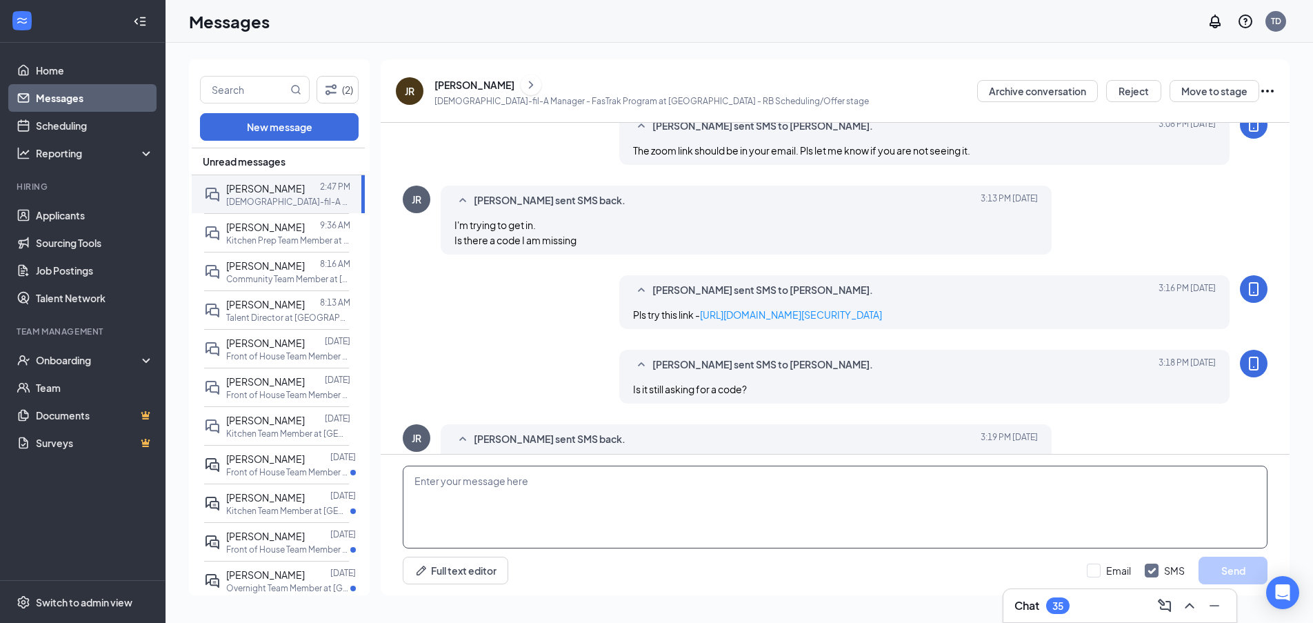
scroll to position [534, 0]
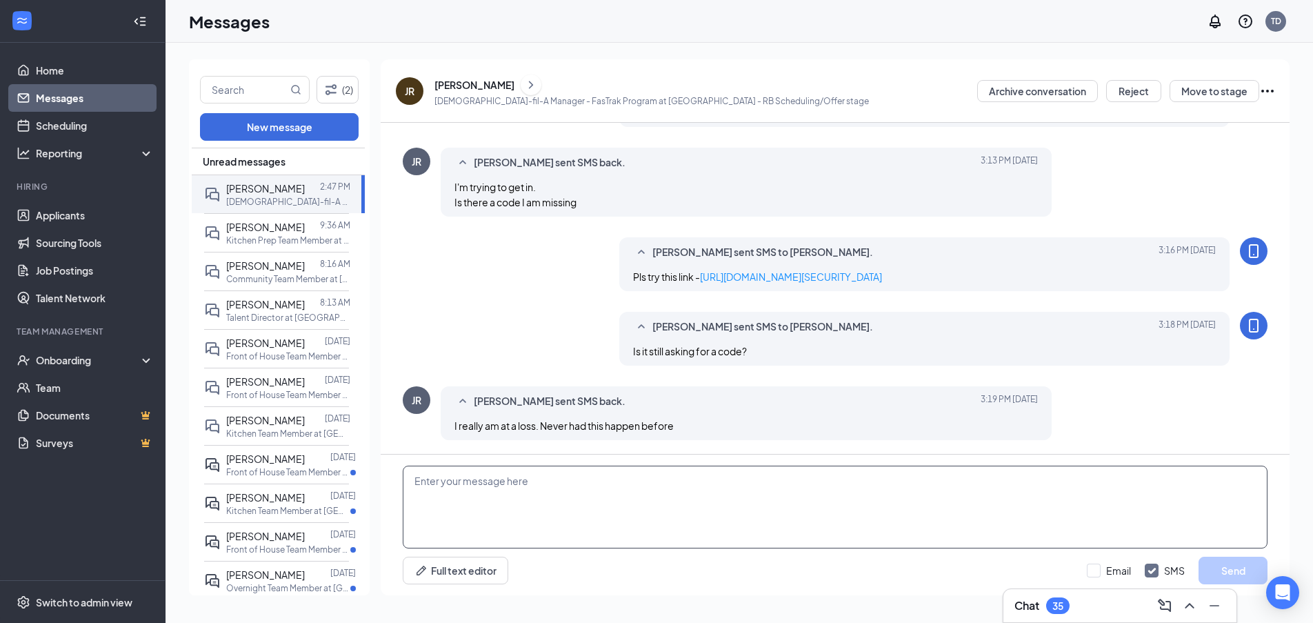
click at [589, 506] on textarea at bounding box center [835, 506] width 864 height 83
type textarea "What seems to be the issue"
click at [1240, 572] on button "Send" at bounding box center [1232, 570] width 69 height 28
click at [680, 500] on textarea "What seems to be the issue" at bounding box center [835, 506] width 864 height 83
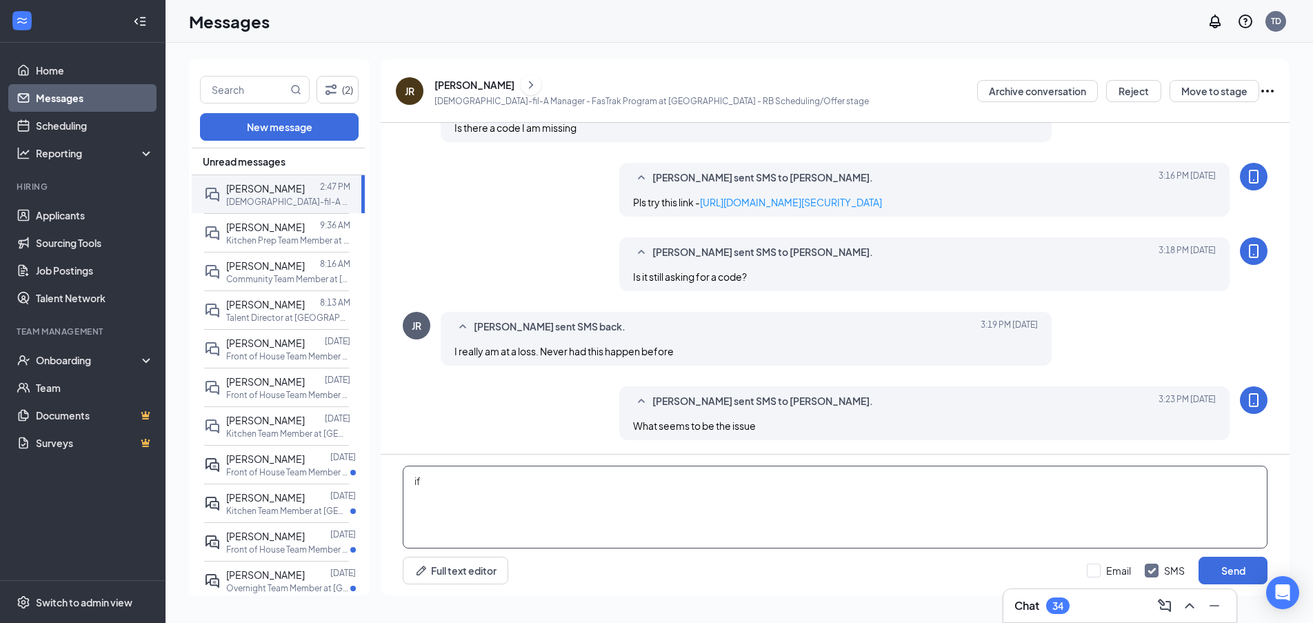
type textarea "i"
type textarea "If it is asking for a code, then try D1ssP9"
drag, startPoint x: 1245, startPoint y: 567, endPoint x: 1246, endPoint y: 585, distance: 17.9
click at [1246, 585] on div "If it is asking for a code, then try D1ssP9 Full text editor Email SMS Send" at bounding box center [835, 524] width 909 height 141
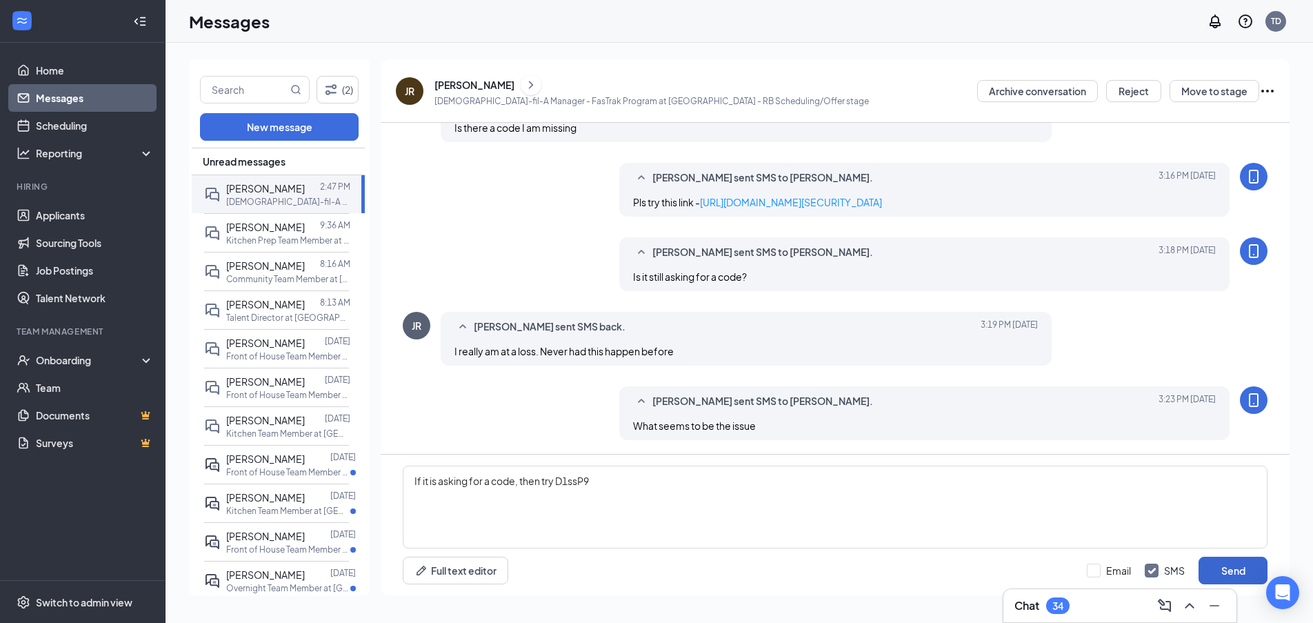
click at [1227, 572] on button "Send" at bounding box center [1232, 570] width 69 height 28
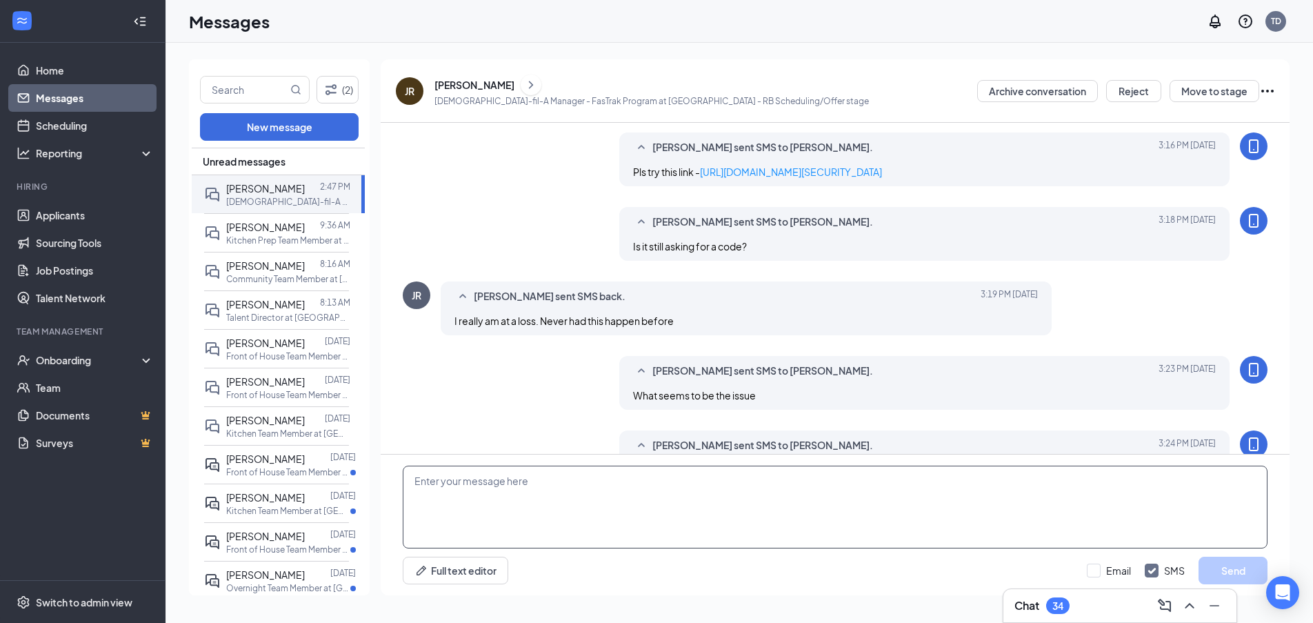
scroll to position [682, 0]
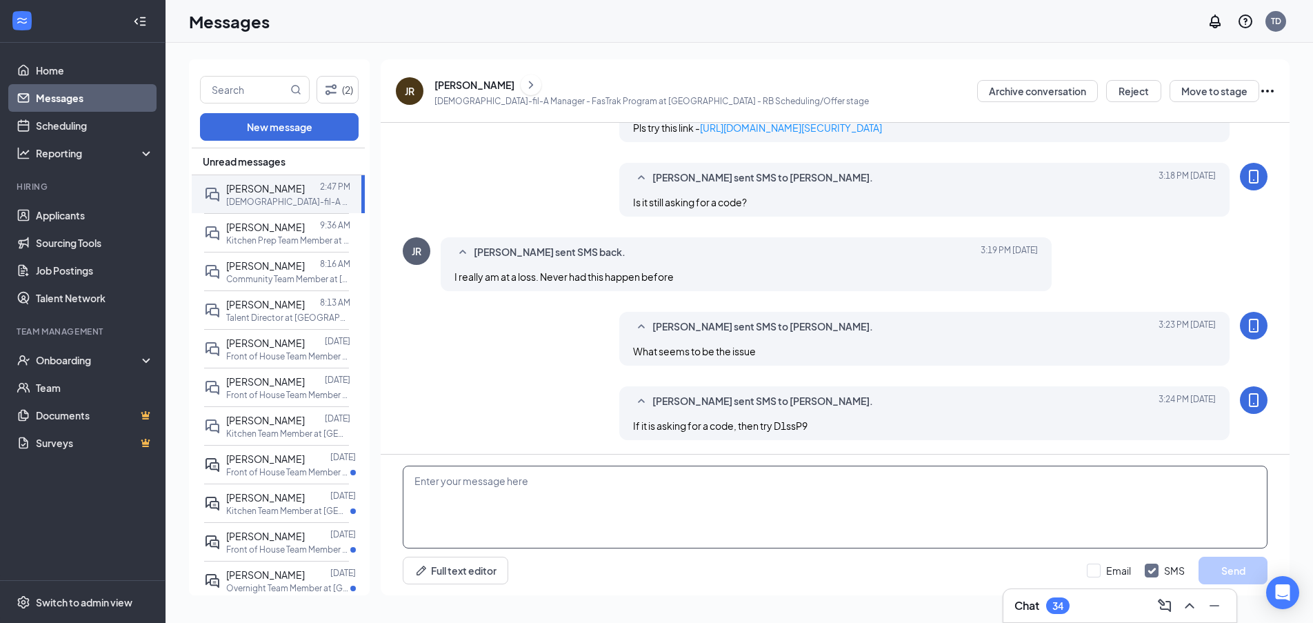
click at [787, 497] on textarea at bounding box center [835, 506] width 864 height 83
type textarea "Did you log out and try the new link I sent you above?"
click at [1219, 567] on button "Send" at bounding box center [1232, 570] width 69 height 28
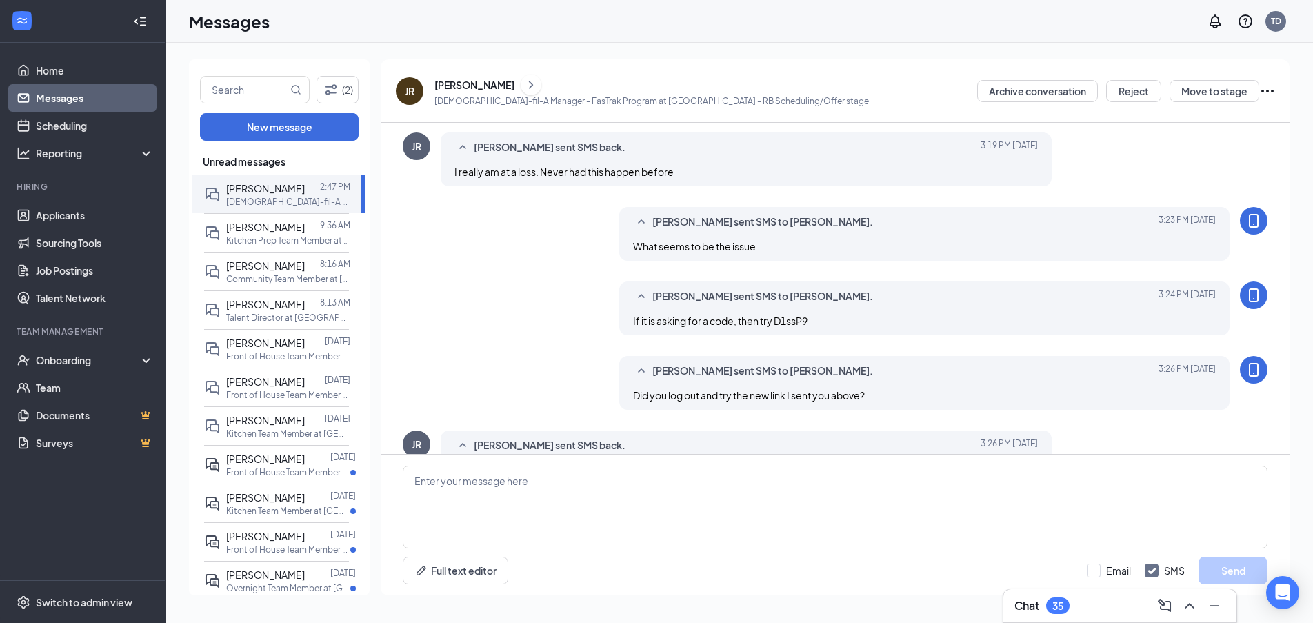
scroll to position [831, 0]
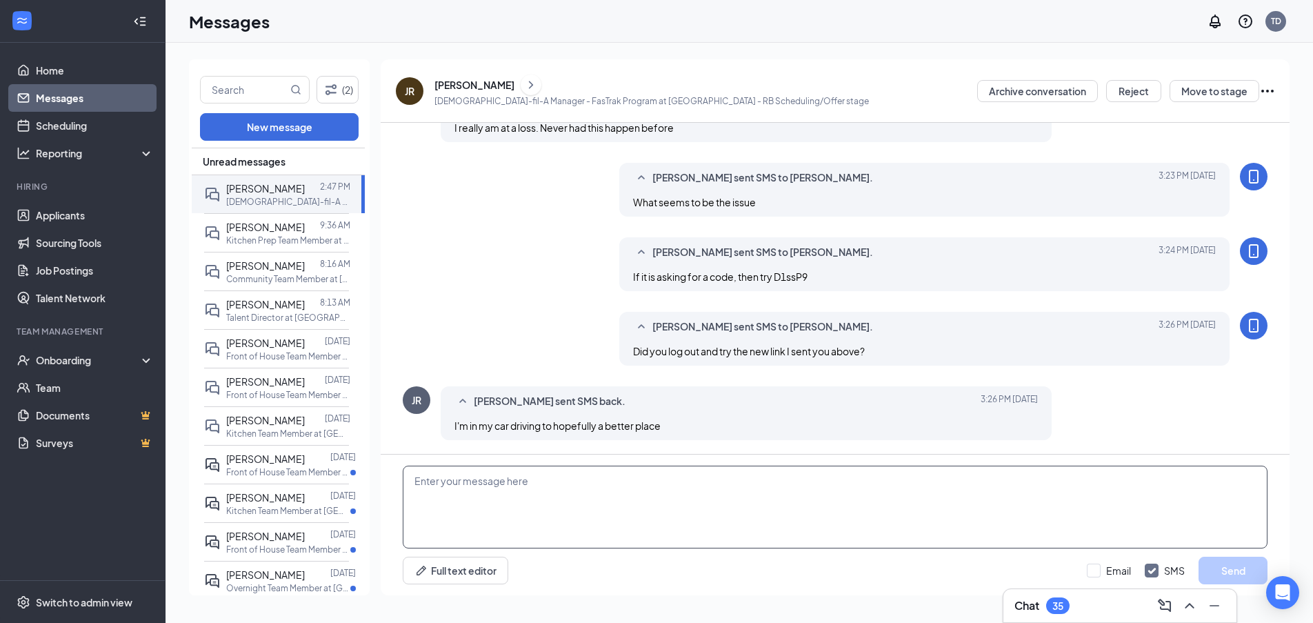
click at [591, 504] on textarea at bounding box center [835, 506] width 864 height 83
type textarea "H"
type textarea "I will need to send you another link so that this one doesn't time out. How lon…"
click at [1265, 568] on button "Send" at bounding box center [1232, 570] width 69 height 28
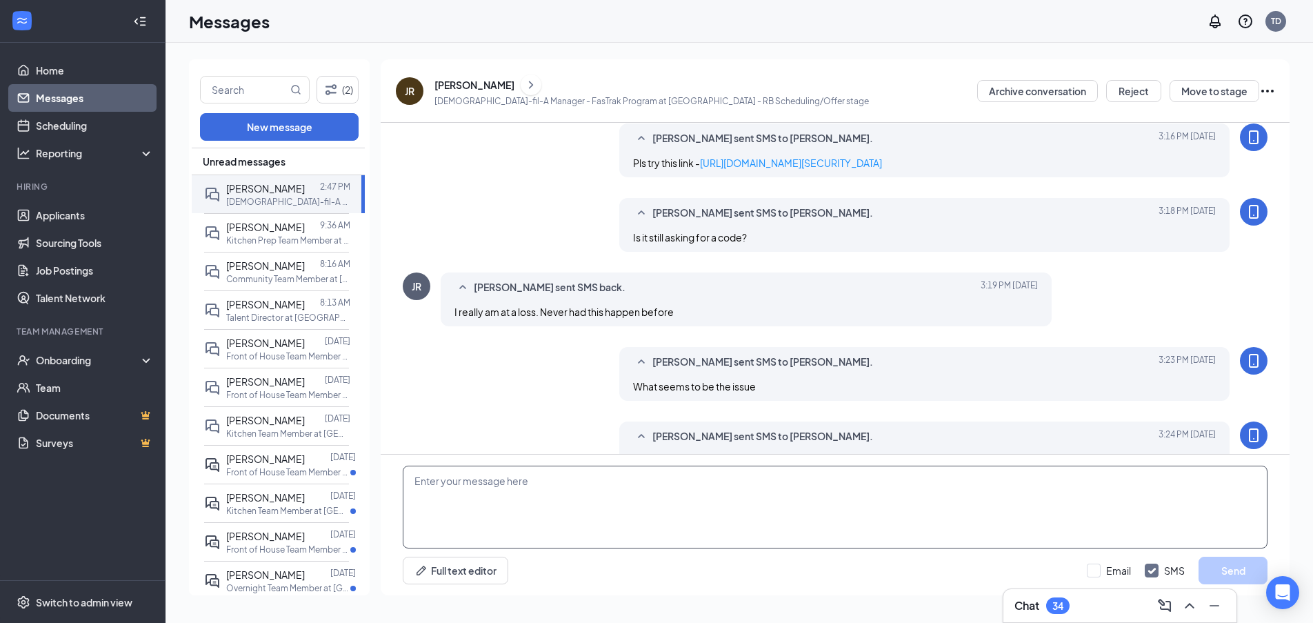
scroll to position [906, 0]
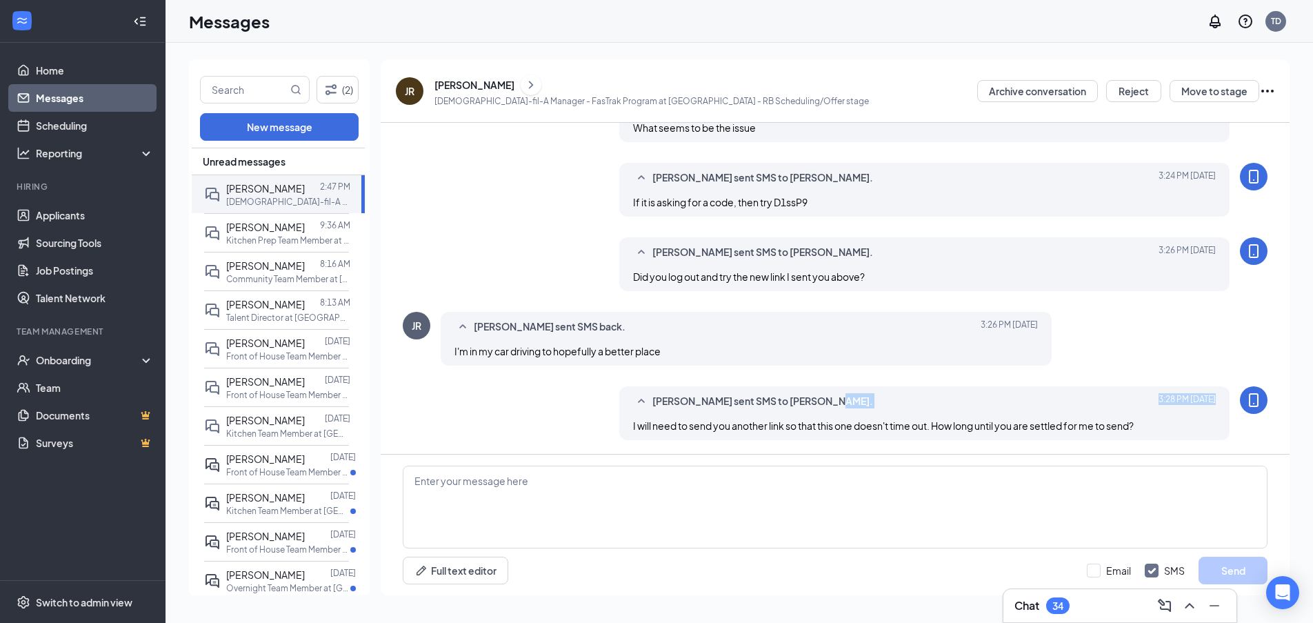
click at [756, 415] on div "[PERSON_NAME] sent SMS to [PERSON_NAME]. [DATE] 3:28 PM I will need to send you…" at bounding box center [924, 413] width 611 height 54
click at [676, 501] on textarea at bounding box center [835, 506] width 864 height 83
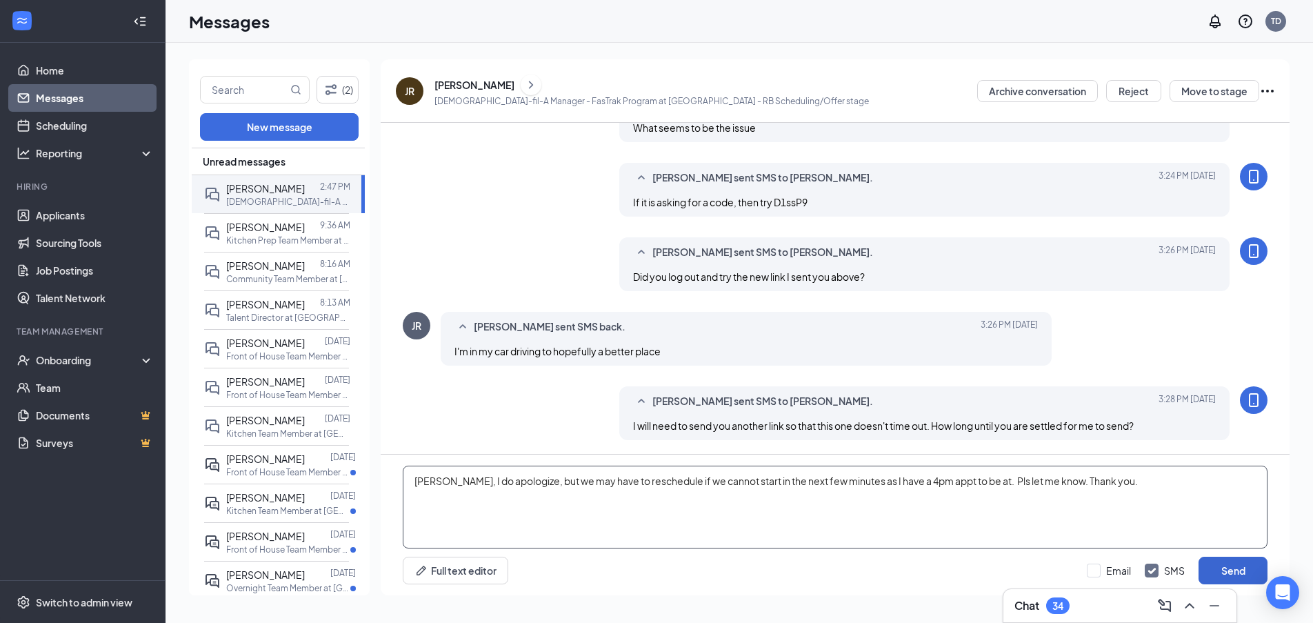
type textarea "[PERSON_NAME], I do apologize, but we may have to reschedule if we cannot start…"
click at [1234, 574] on button "Send" at bounding box center [1232, 570] width 69 height 28
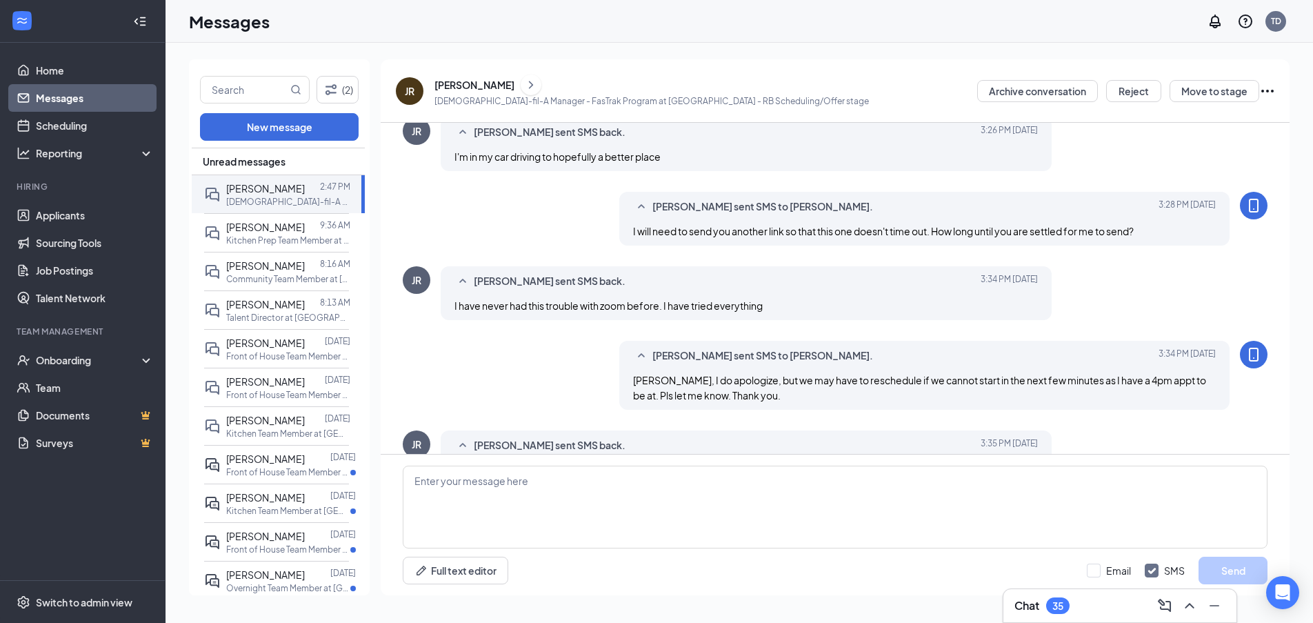
scroll to position [1144, 0]
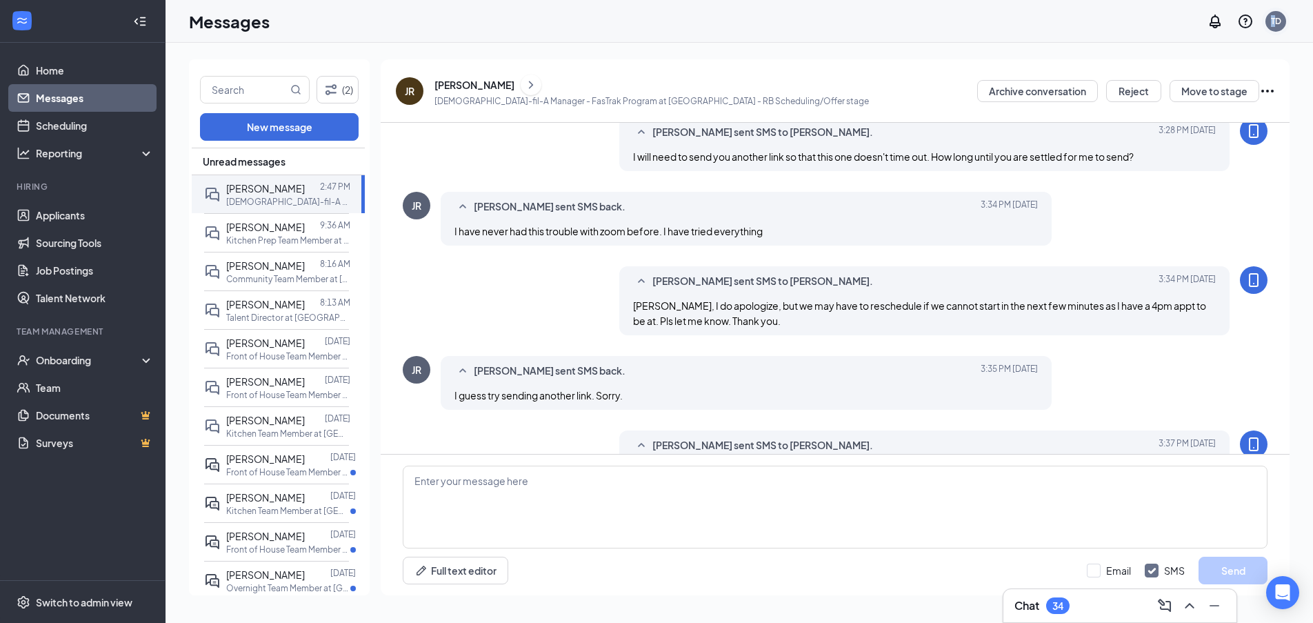
drag, startPoint x: 1273, startPoint y: 21, endPoint x: 1278, endPoint y: 27, distance: 7.8
click at [1278, 27] on div "TD" at bounding box center [1275, 21] width 21 height 21
click at [1168, 217] on div "Log out" at bounding box center [1206, 211] width 149 height 14
